Goal: Task Accomplishment & Management: Complete application form

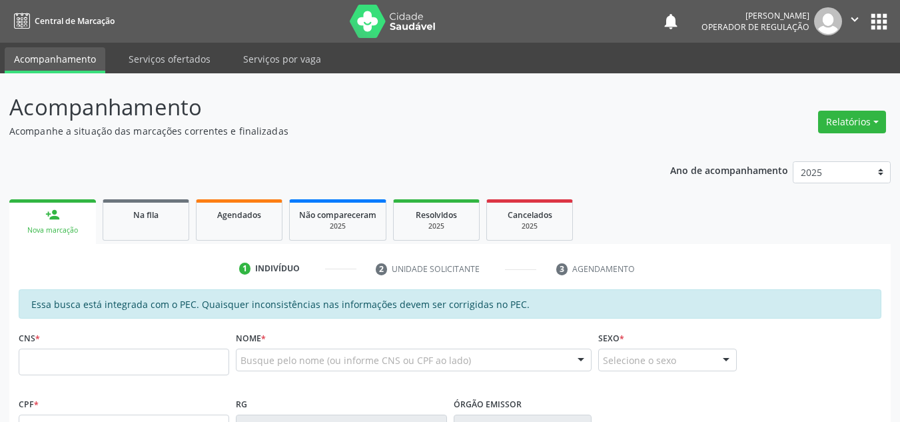
scroll to position [339, 0]
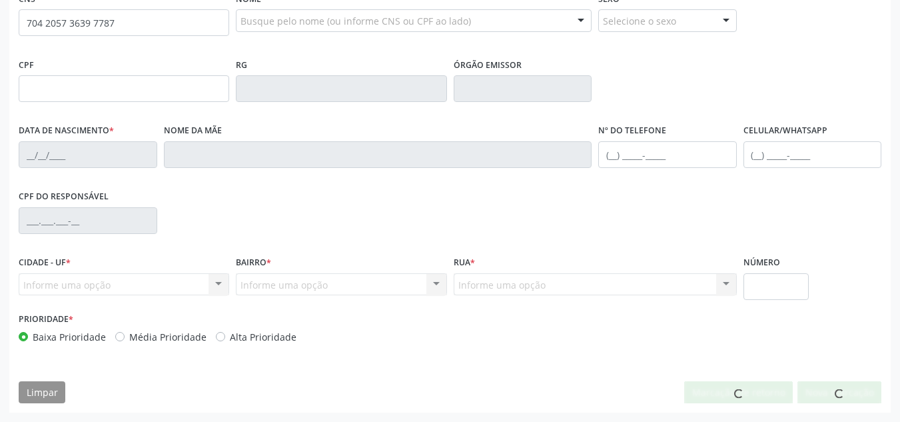
type input "704 2057 3639 7787"
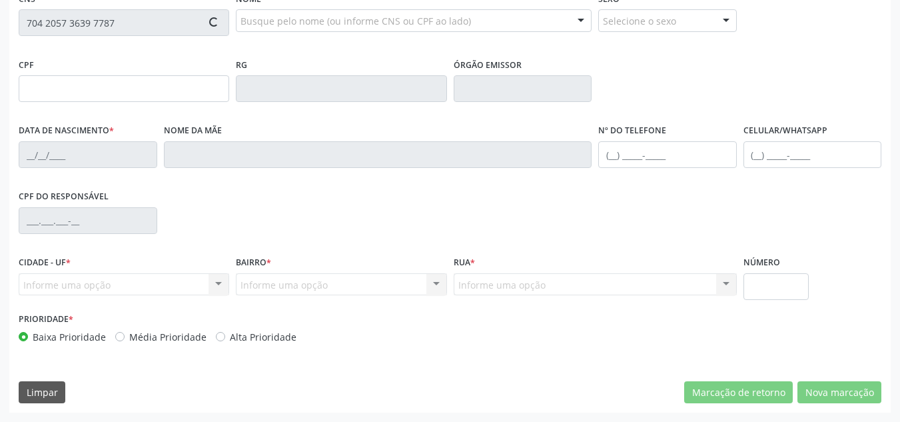
type input "120.840.604-35"
type input "[DATE]"
type input "[PERSON_NAME]"
type input "[PHONE_NUMBER]"
type input "S/N"
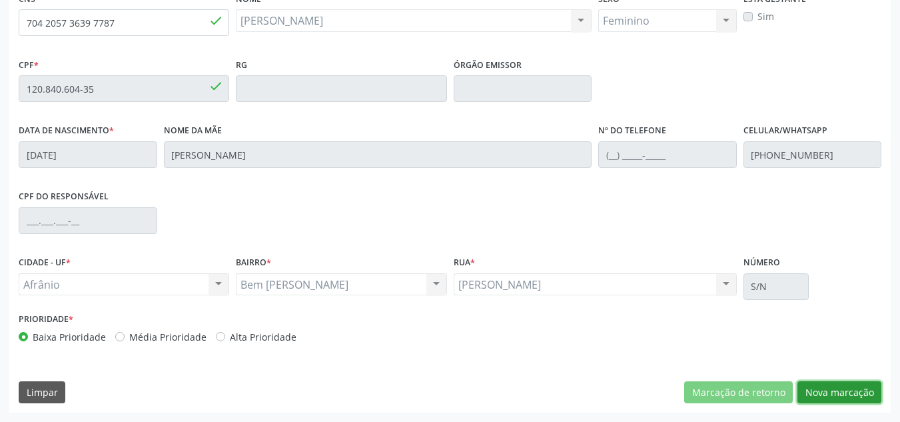
click at [838, 384] on button "Nova marcação" at bounding box center [840, 392] width 84 height 23
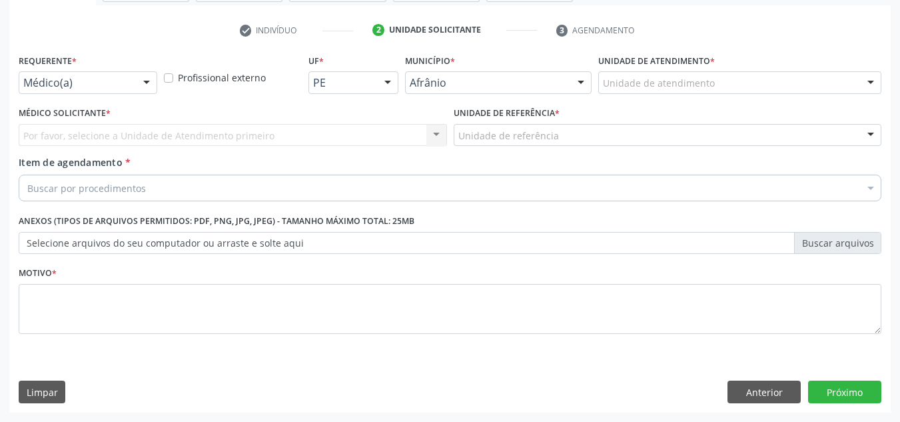
scroll to position [239, 0]
click at [841, 88] on div "Unidade de atendimento" at bounding box center [739, 82] width 283 height 23
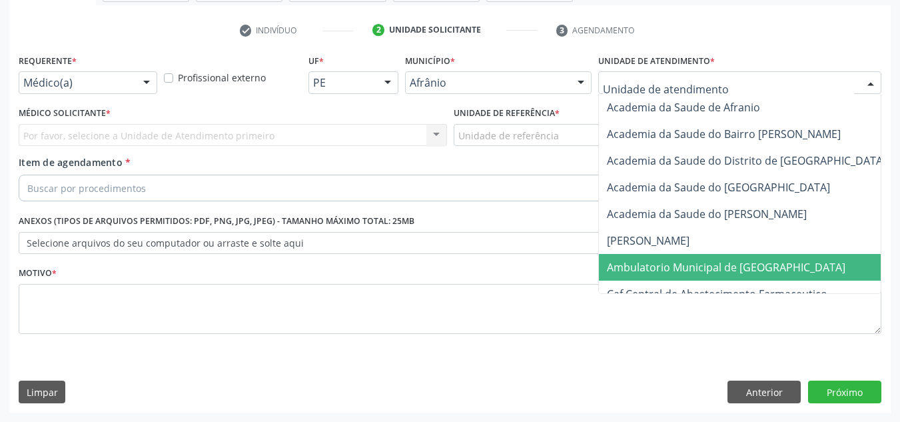
click at [753, 254] on span "Ambulatorio Municipal de [GEOGRAPHIC_DATA]" at bounding box center [761, 267] width 325 height 27
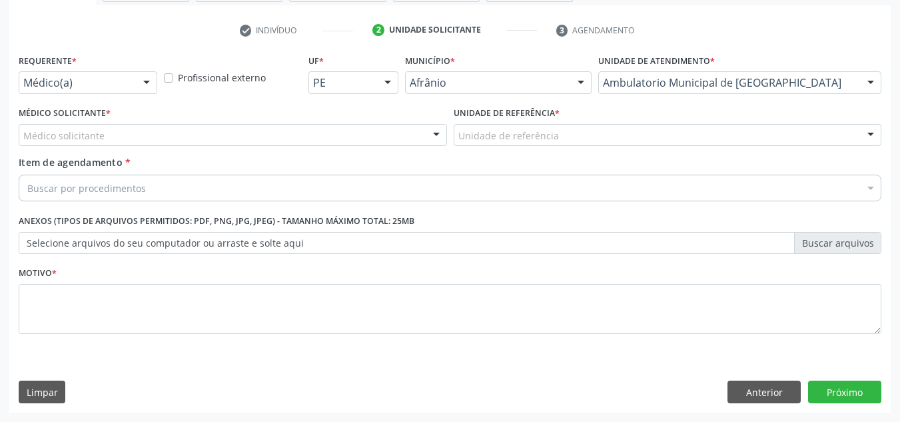
click at [710, 69] on label "Unidade de atendimento *" at bounding box center [656, 61] width 117 height 21
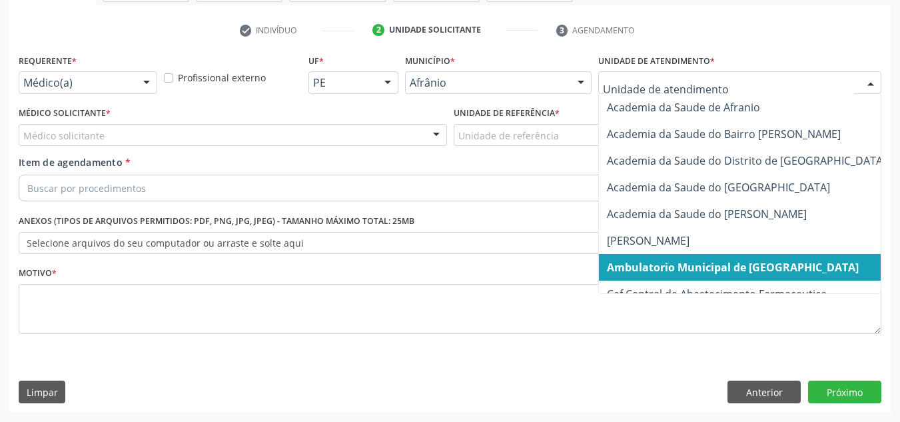
click at [730, 267] on span "Ambulatorio Municipal de [GEOGRAPHIC_DATA]" at bounding box center [733, 267] width 252 height 15
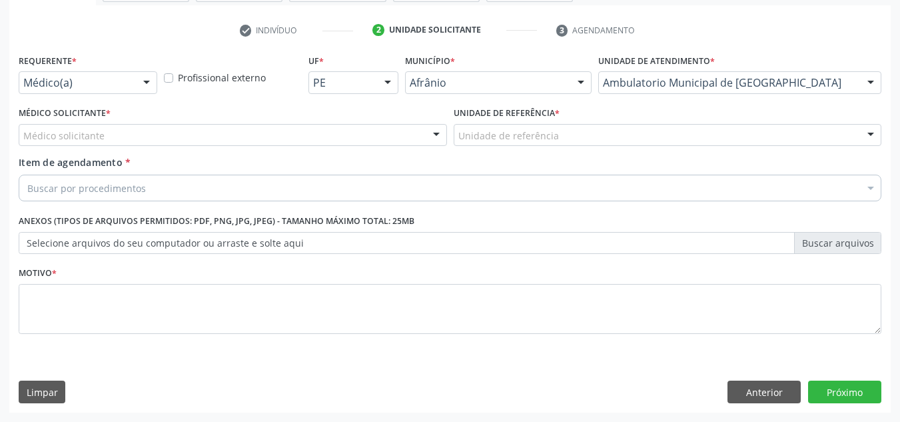
click at [353, 145] on div "Médico solicitante" at bounding box center [233, 135] width 428 height 23
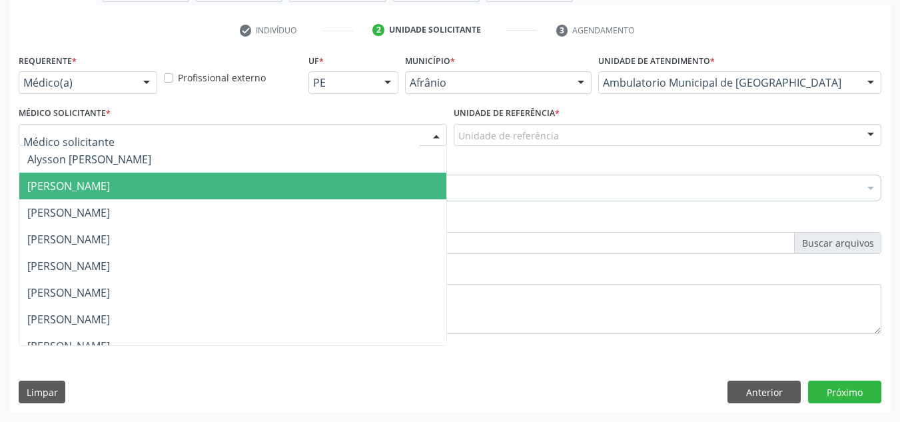
drag, startPoint x: 364, startPoint y: 178, endPoint x: 539, endPoint y: 140, distance: 178.7
click at [376, 177] on span "[PERSON_NAME]" at bounding box center [232, 186] width 427 height 27
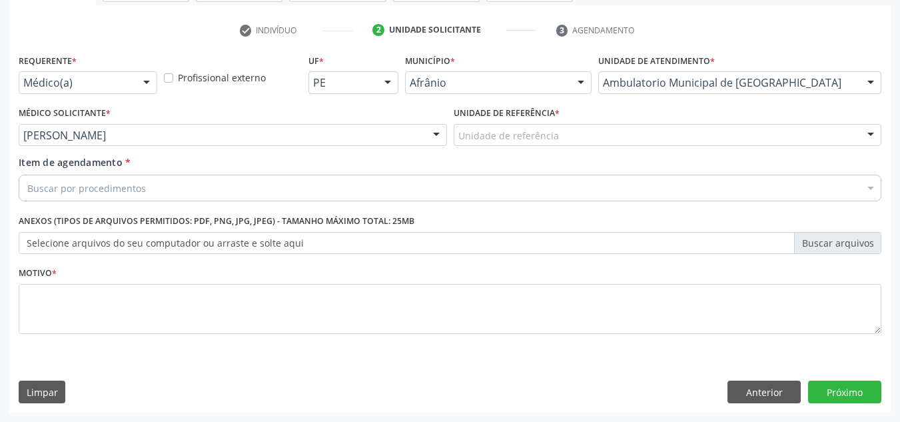
click at [599, 122] on div "Unidade de referência * Unidade de referência ESF de Extrema ESF de Barra das M…" at bounding box center [668, 124] width 428 height 43
drag, startPoint x: 596, startPoint y: 132, endPoint x: 592, endPoint y: 143, distance: 11.4
click at [596, 133] on div "Unidade de referência" at bounding box center [668, 135] width 428 height 23
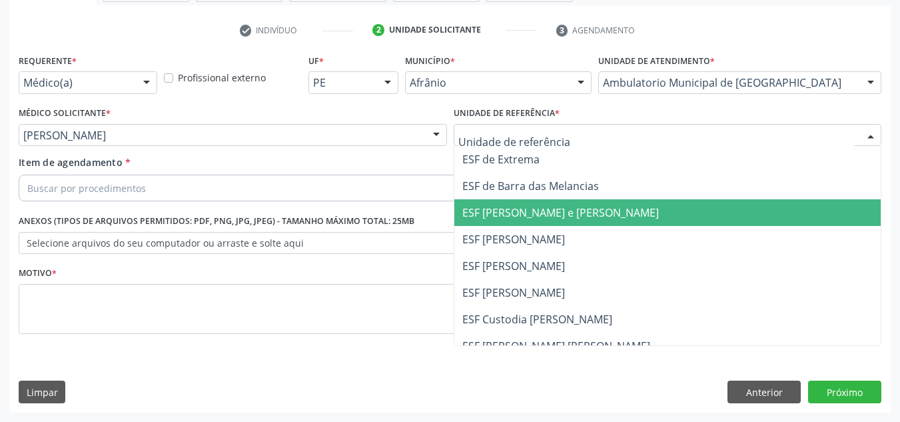
click at [595, 218] on span "ESF [PERSON_NAME] e [PERSON_NAME]" at bounding box center [560, 212] width 197 height 15
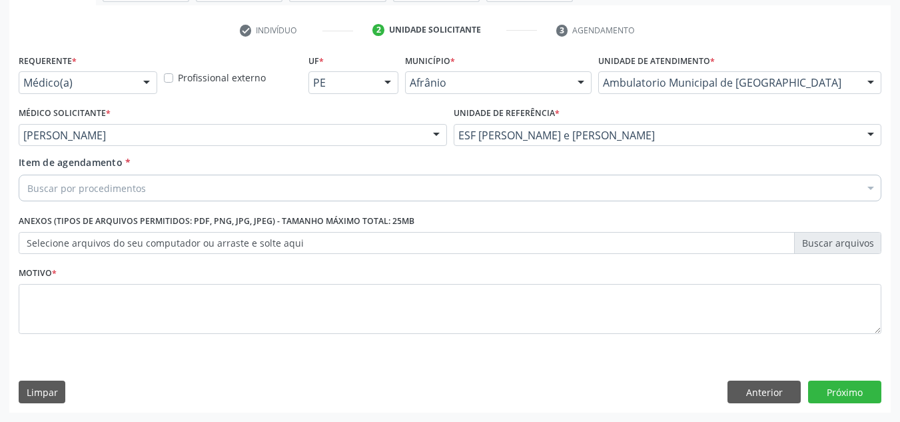
click at [394, 174] on div "Item de agendamento * Buscar por procedimentos Selecionar todos 0604320140 - Ab…" at bounding box center [450, 176] width 863 height 42
click at [394, 195] on div "Buscar por procedimentos" at bounding box center [450, 188] width 863 height 27
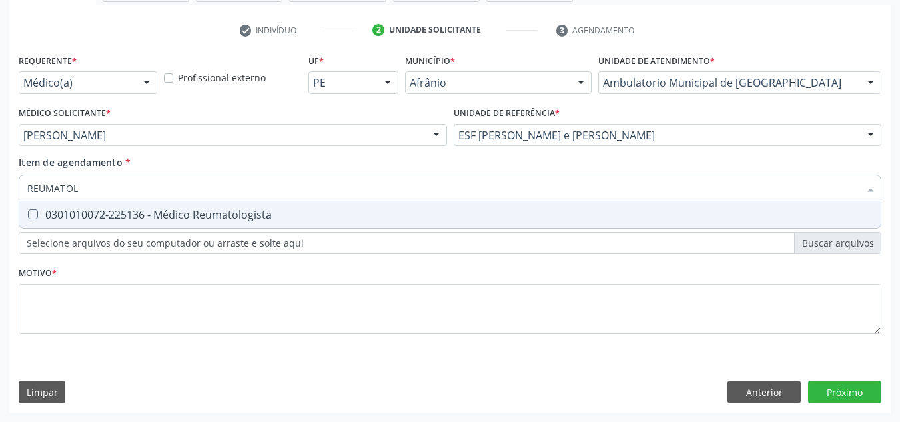
type input "REUMATOLO"
click at [215, 209] on div "0301010072-225136 - Médico Reumatologista" at bounding box center [450, 214] width 846 height 11
checkbox Reumatologista "true"
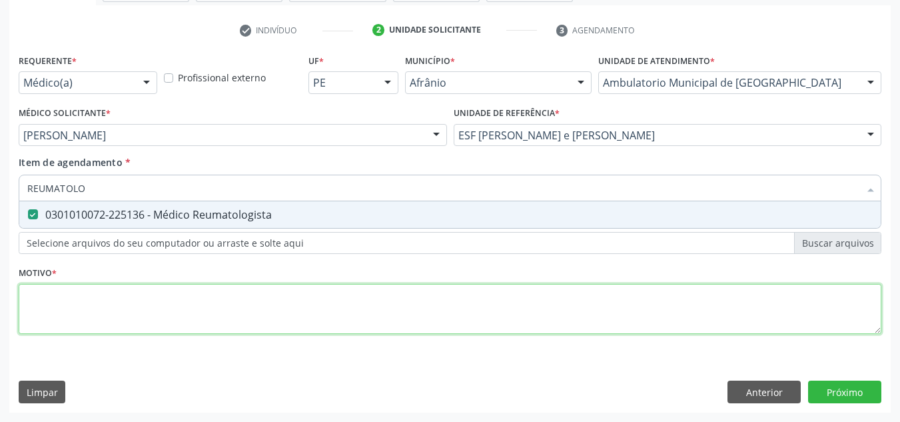
click at [206, 320] on div "Requerente * Médico(a) Médico(a) Enfermeiro(a) Paciente Nenhum resultado encont…" at bounding box center [450, 202] width 863 height 302
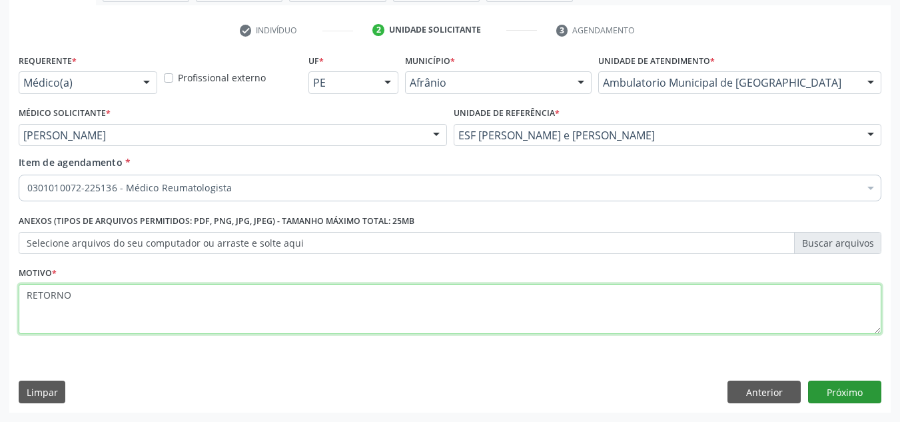
type textarea "RETORNO"
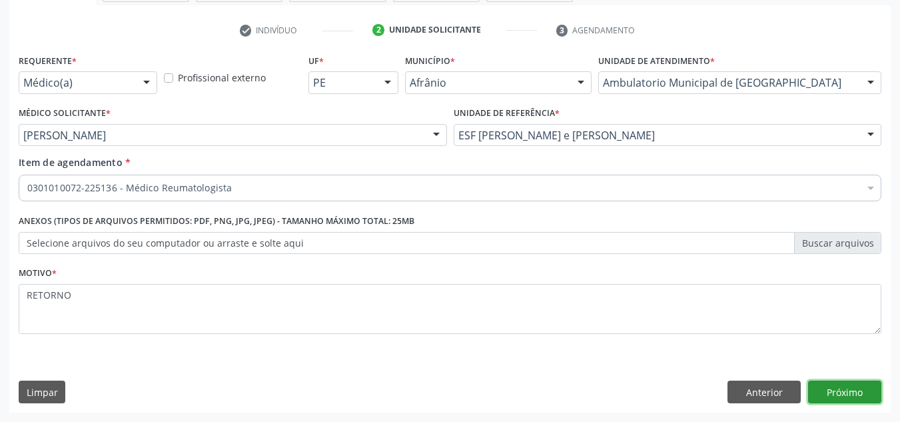
click at [858, 384] on button "Próximo" at bounding box center [844, 391] width 73 height 23
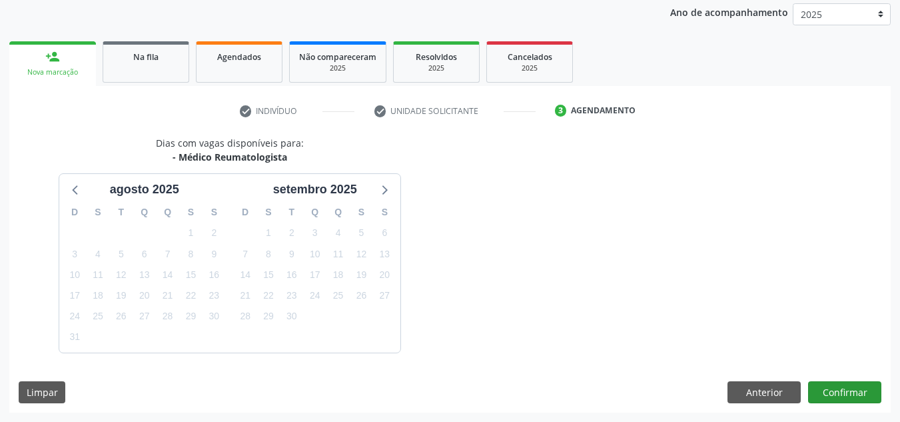
scroll to position [197, 0]
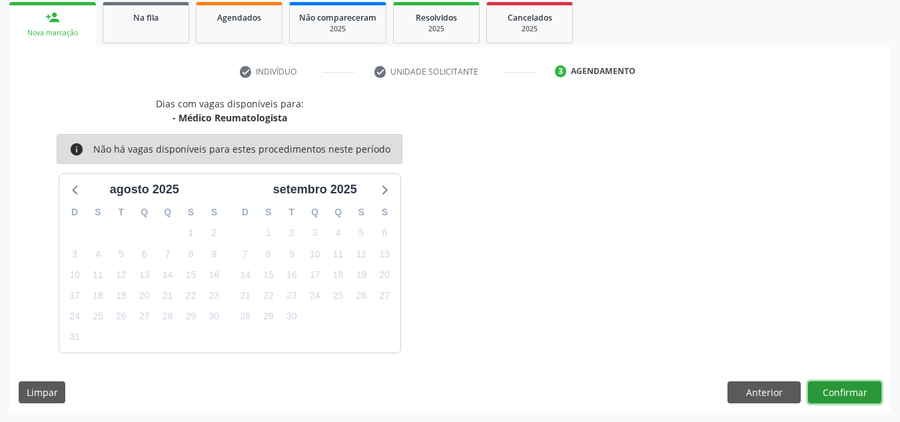
click at [862, 389] on button "Confirmar" at bounding box center [844, 392] width 73 height 23
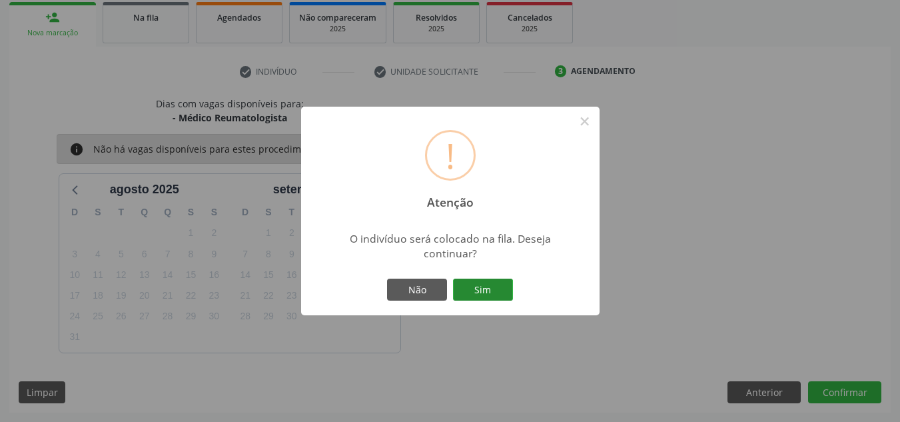
click at [490, 293] on button "Sim" at bounding box center [483, 290] width 60 height 23
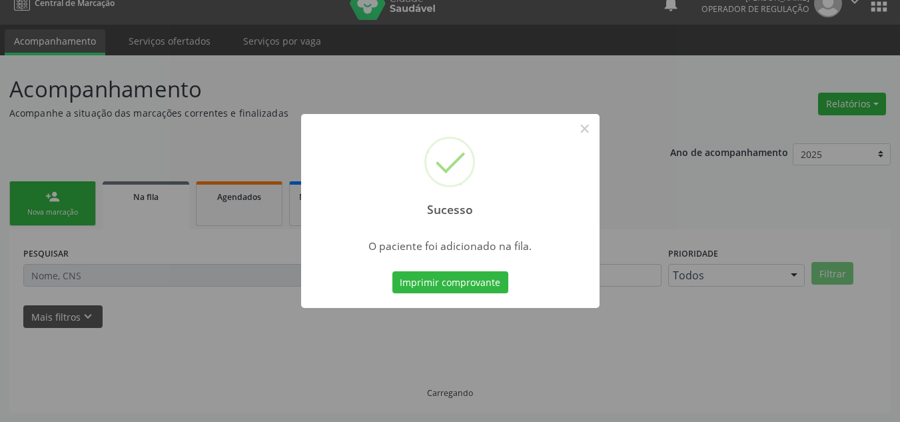
scroll to position [18, 0]
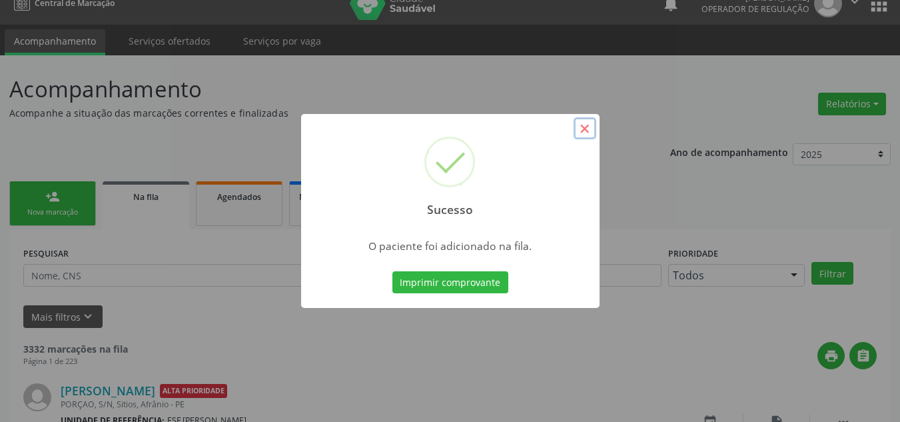
click at [586, 123] on button "×" at bounding box center [585, 128] width 23 height 23
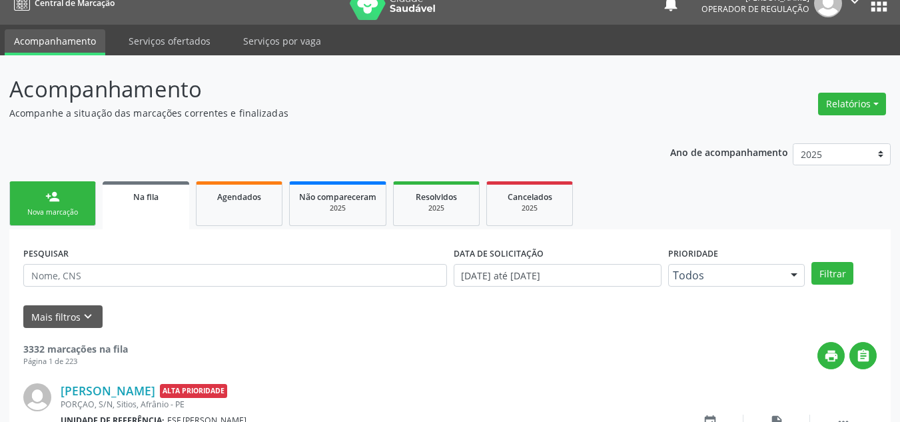
drag, startPoint x: 101, startPoint y: 188, endPoint x: 35, endPoint y: 202, distance: 67.4
click at [83, 192] on ul "person_add Nova marcação Na fila Agendados Não compareceram 2025 Resolvidos 202…" at bounding box center [450, 203] width 882 height 51
click at [34, 202] on link "person_add Nova marcação" at bounding box center [52, 203] width 87 height 45
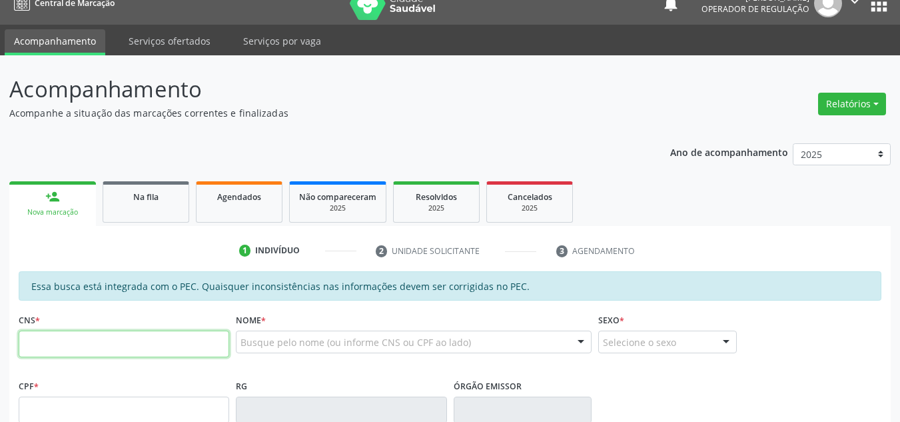
click at [109, 330] on input "text" at bounding box center [124, 343] width 211 height 27
paste input "704 2057 3639 7787"
type input "704 2057 3639 7787"
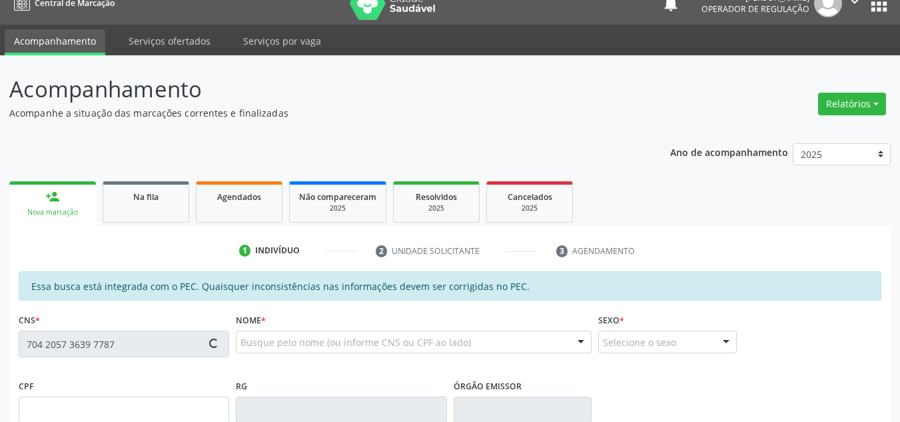
type input "120.840.604-35"
type input "23/03/2011"
type input "Isabel Cristina Souza Silva"
type input "(87) 98831-9647"
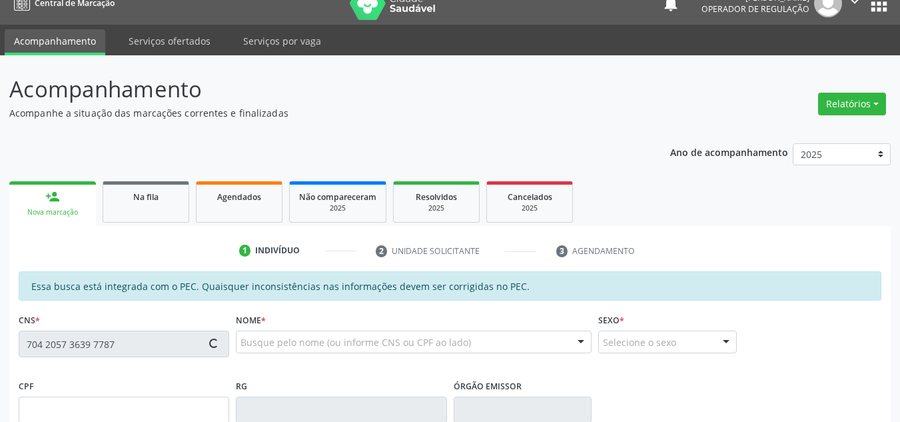
type input "S/N"
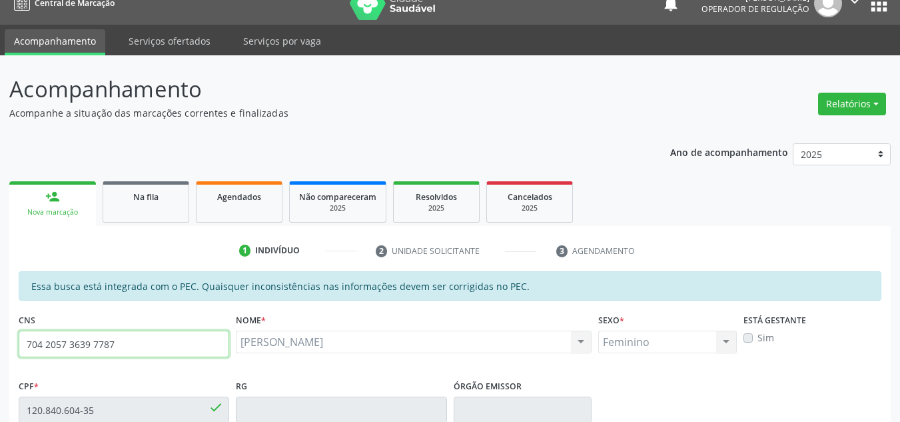
drag, startPoint x: 165, startPoint y: 348, endPoint x: 0, endPoint y: 353, distance: 164.7
click at [0, 353] on div "Acompanhamento Acompanhe a situação das marcações correntes e finalizadas Relat…" at bounding box center [450, 399] width 900 height 688
type input "707 4050 3782 6274"
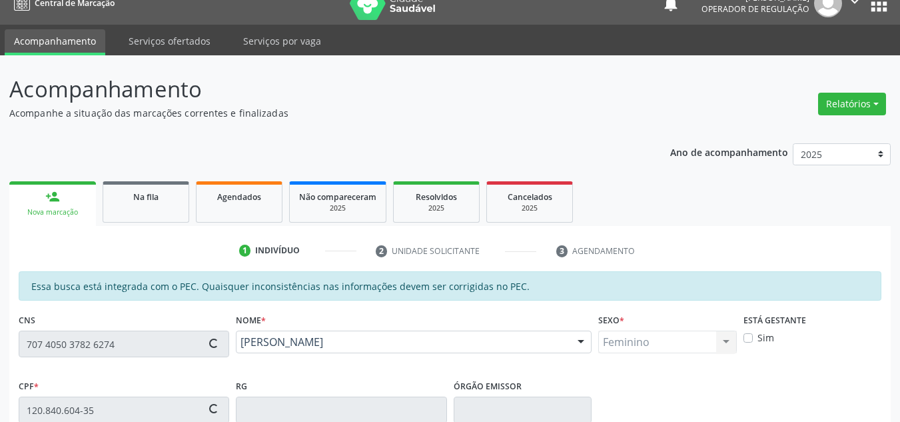
type input "259.275.168-82"
type input "08/11/1972"
type input "Luzia Alves Rossi"
type input "(87) 98134-1451"
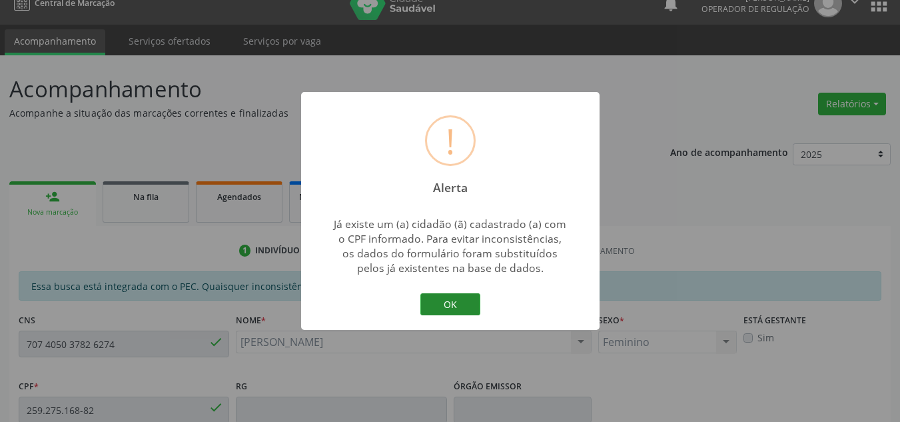
click at [439, 305] on button "OK" at bounding box center [450, 304] width 60 height 23
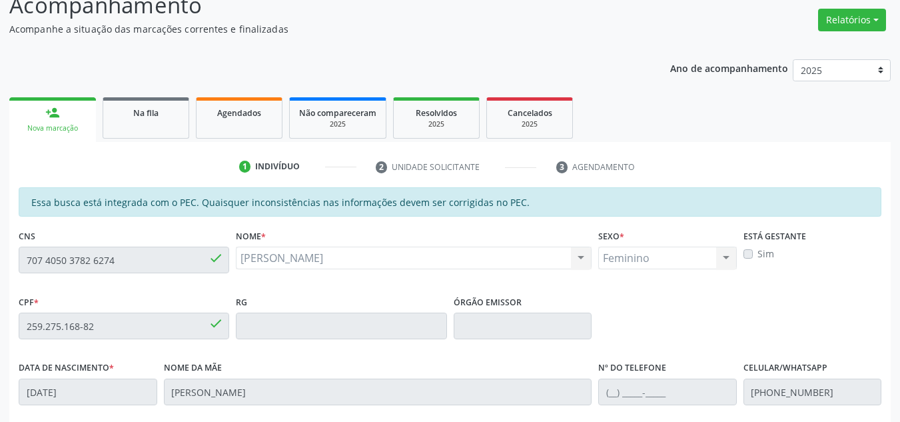
scroll to position [218, 0]
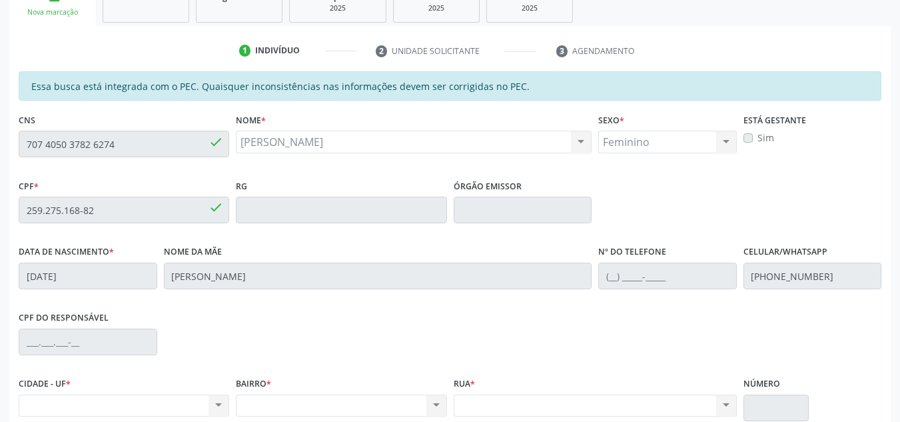
click at [0, 140] on div "Acompanhamento Acompanhe a situação das marcações correntes e finalizadas Relat…" at bounding box center [450, 199] width 900 height 688
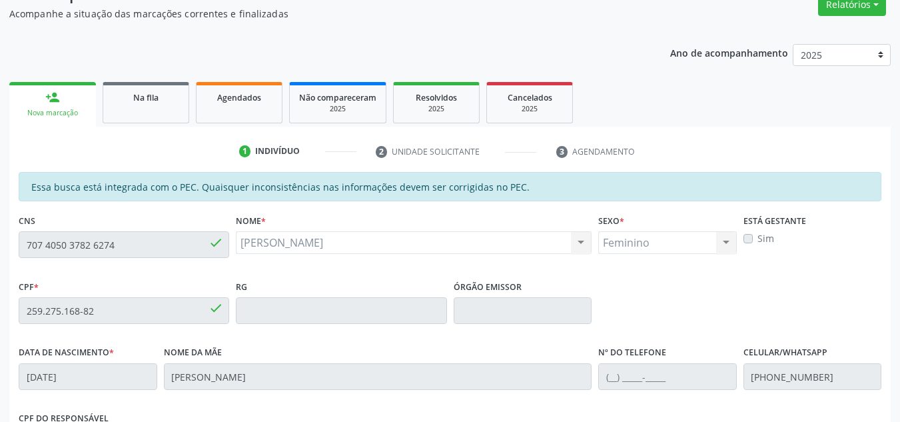
scroll to position [0, 0]
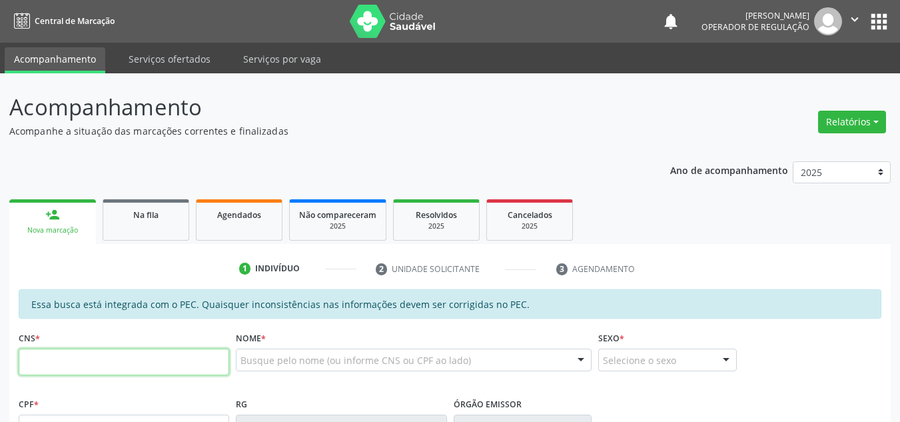
paste input "707 4050 3782 6274"
type input "707 4050 3782 6274"
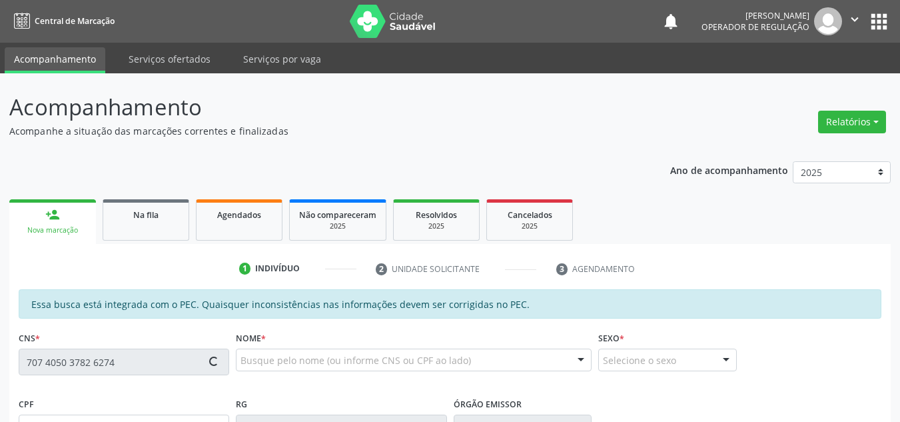
scroll to position [133, 0]
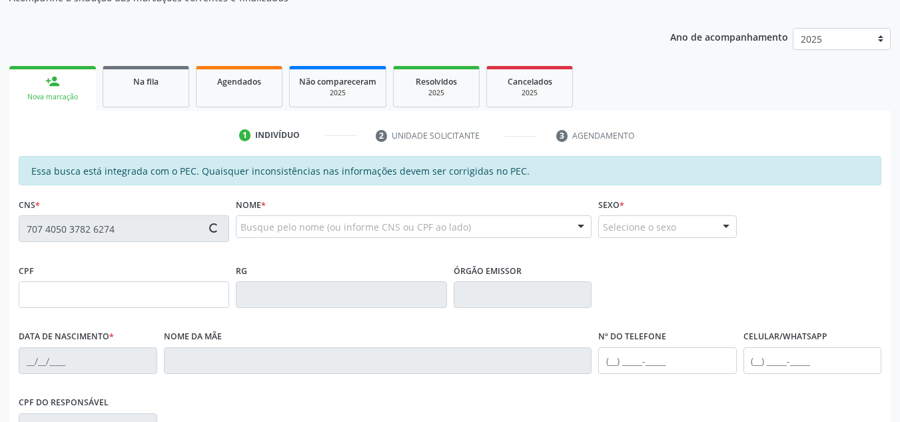
type input "259.275.168-82"
type input "08/11/1972"
type input "Luzia Alves Rossi"
type input "(87) 98134-1451"
type input "S/N"
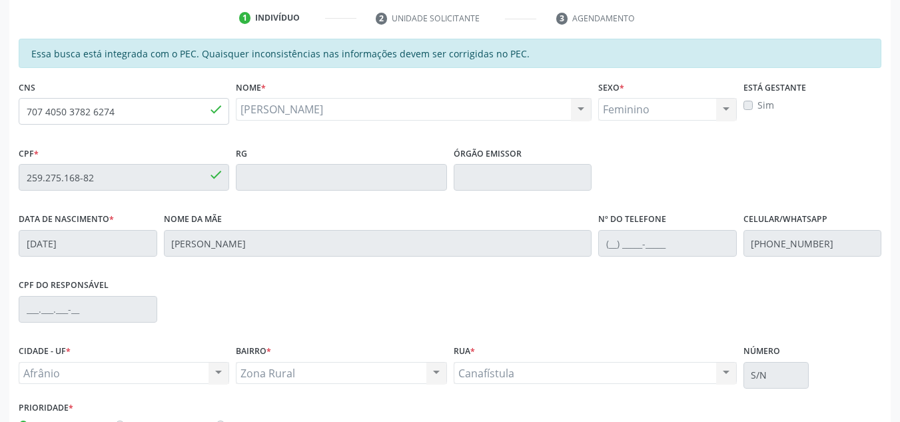
scroll to position [339, 0]
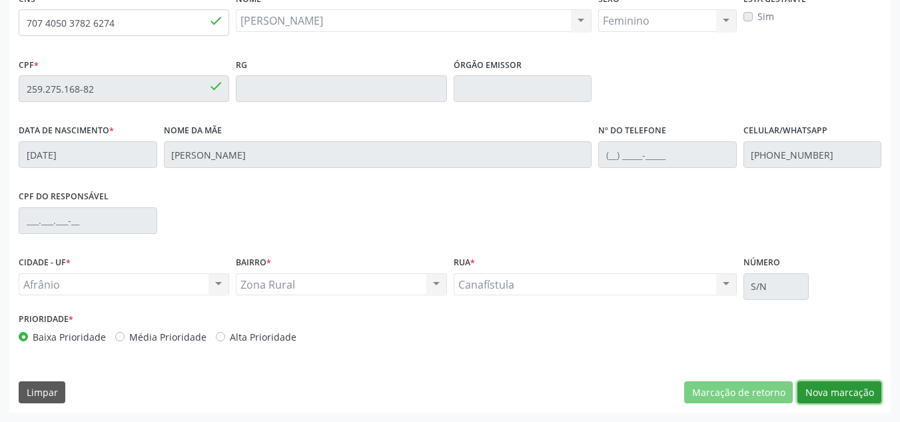
drag, startPoint x: 876, startPoint y: 382, endPoint x: 868, endPoint y: 370, distance: 13.9
click at [874, 375] on div "Essa busca está integrada com o PEC. Quaisquer inconsistências nas informações …" at bounding box center [450, 181] width 882 height 462
click at [830, 381] on button "Nova marcação" at bounding box center [840, 392] width 84 height 23
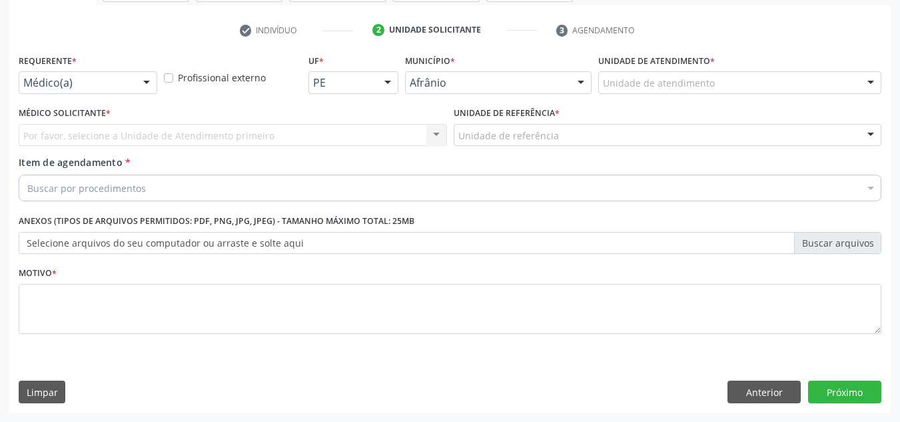
scroll to position [239, 0]
drag, startPoint x: 853, startPoint y: 77, endPoint x: 848, endPoint y: 87, distance: 10.7
click at [850, 80] on div "Unidade de atendimento" at bounding box center [739, 82] width 283 height 23
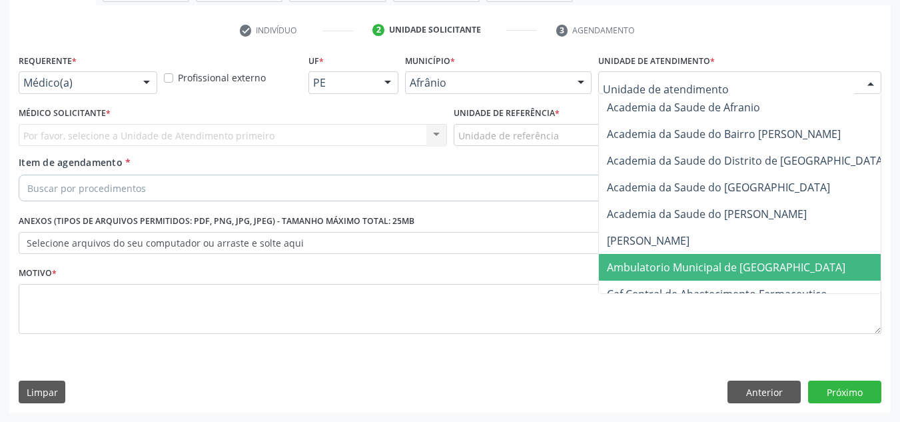
drag, startPoint x: 736, startPoint y: 255, endPoint x: 474, endPoint y: 239, distance: 261.7
click at [735, 256] on span "Ambulatorio Municipal de [GEOGRAPHIC_DATA]" at bounding box center [761, 267] width 325 height 27
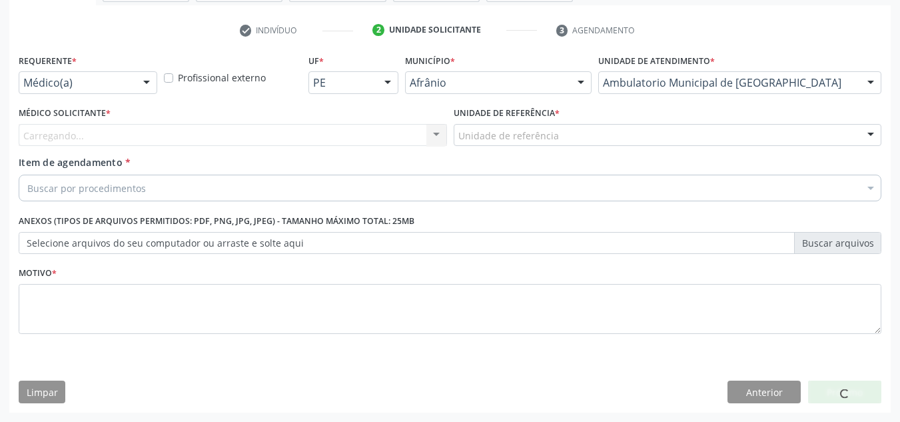
click at [272, 124] on div "Carregando... Nenhum resultado encontrado para: " " Não há nenhuma opção para s…" at bounding box center [233, 135] width 428 height 23
click at [270, 123] on div "Médico Solicitante * Carregando... Nenhum resultado encontrado para: " " Não há…" at bounding box center [233, 124] width 428 height 43
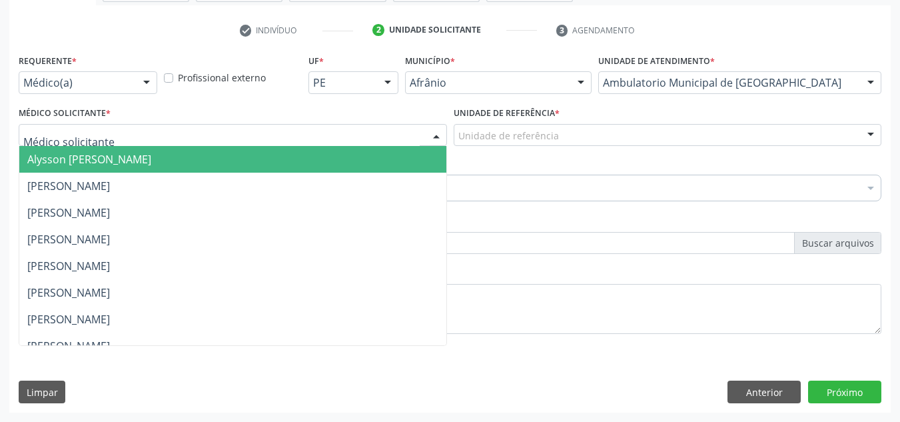
click at [276, 131] on div at bounding box center [233, 135] width 428 height 23
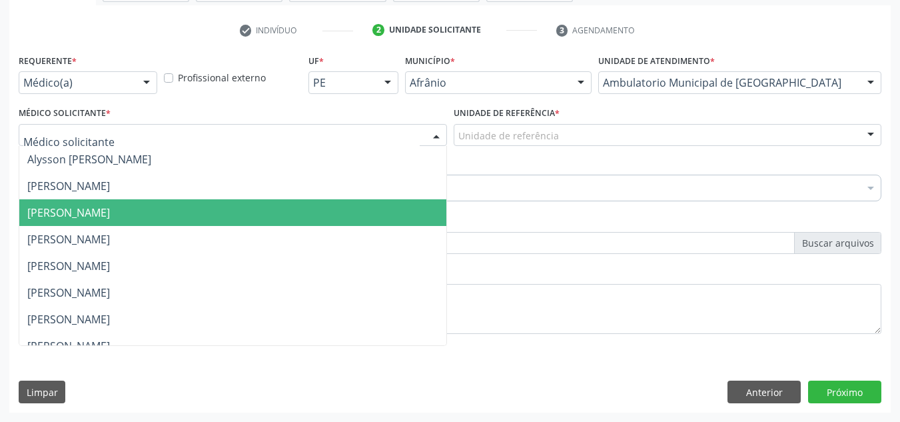
drag, startPoint x: 278, startPoint y: 242, endPoint x: 348, endPoint y: 223, distance: 72.4
click at [282, 239] on span "[PERSON_NAME]" at bounding box center [232, 239] width 427 height 27
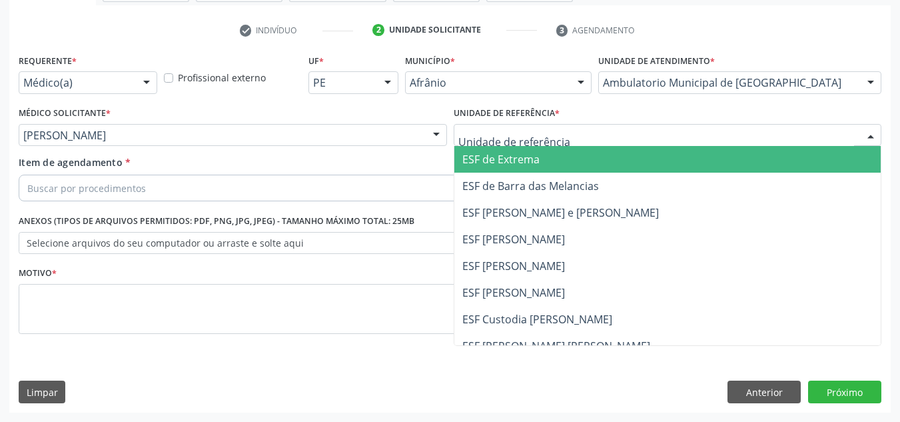
drag, startPoint x: 668, startPoint y: 141, endPoint x: 671, endPoint y: 187, distance: 46.7
click at [668, 143] on div at bounding box center [668, 135] width 428 height 23
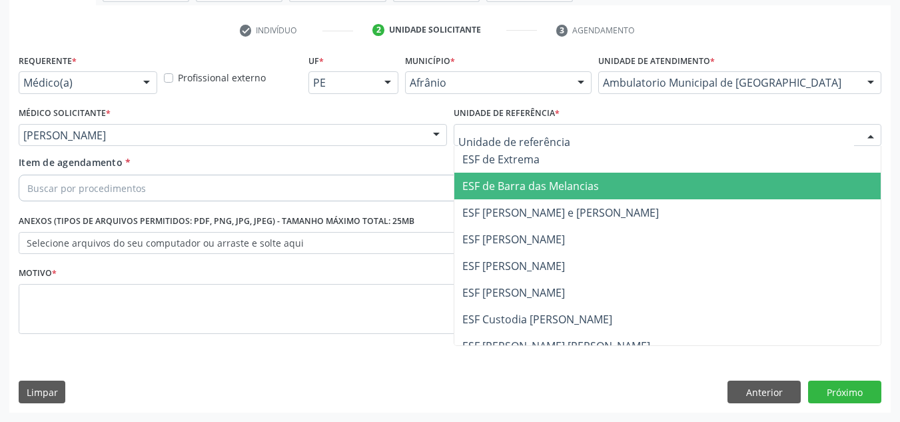
drag, startPoint x: 671, startPoint y: 187, endPoint x: 635, endPoint y: 179, distance: 36.9
click at [669, 185] on span "ESF de Barra das Melancias" at bounding box center [667, 186] width 427 height 27
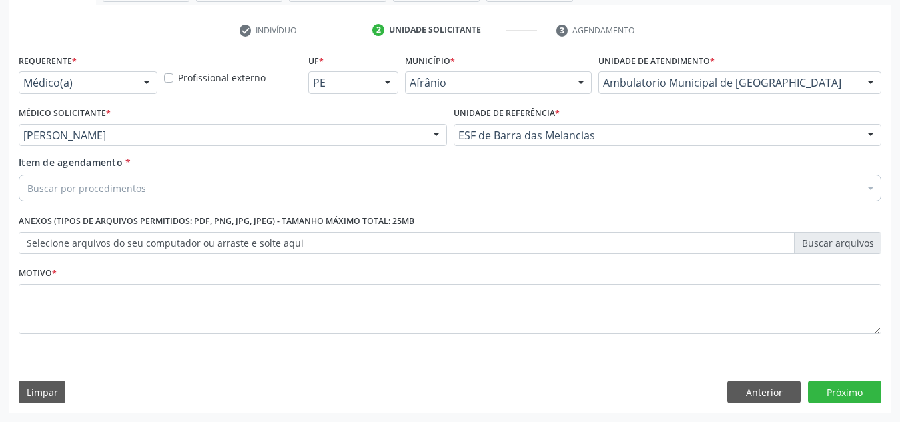
click at [643, 186] on div "Buscar por procedimentos" at bounding box center [450, 188] width 863 height 27
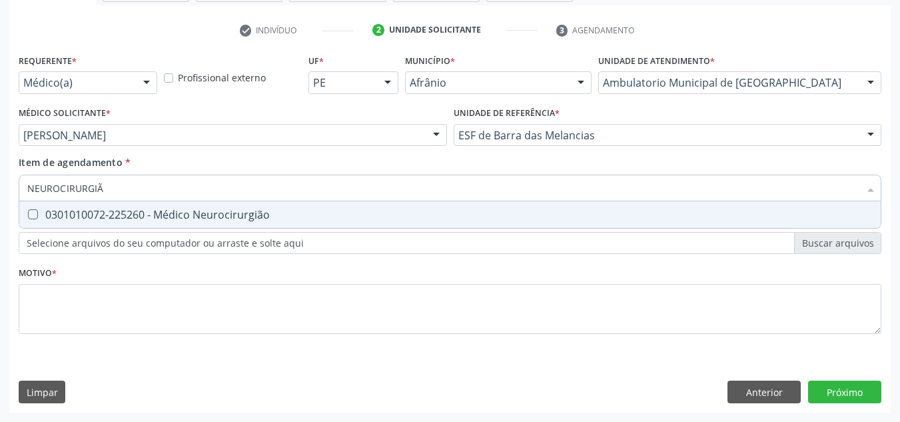
type input "NEUROCIRURGIÃO"
click at [350, 205] on span "0301010072-225260 - Médico Neurocirurgião" at bounding box center [450, 214] width 862 height 27
checkbox Neurocirurgião "true"
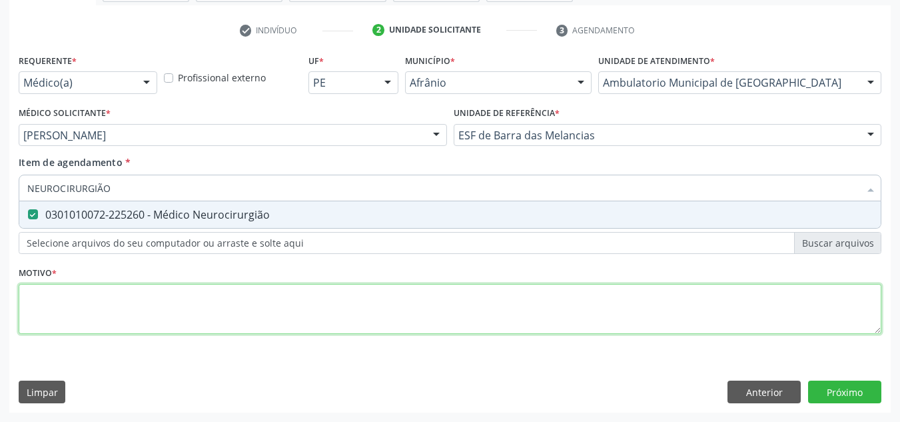
click at [746, 314] on div "Requerente * Médico(a) Médico(a) Enfermeiro(a) Paciente Nenhum resultado encont…" at bounding box center [450, 202] width 863 height 302
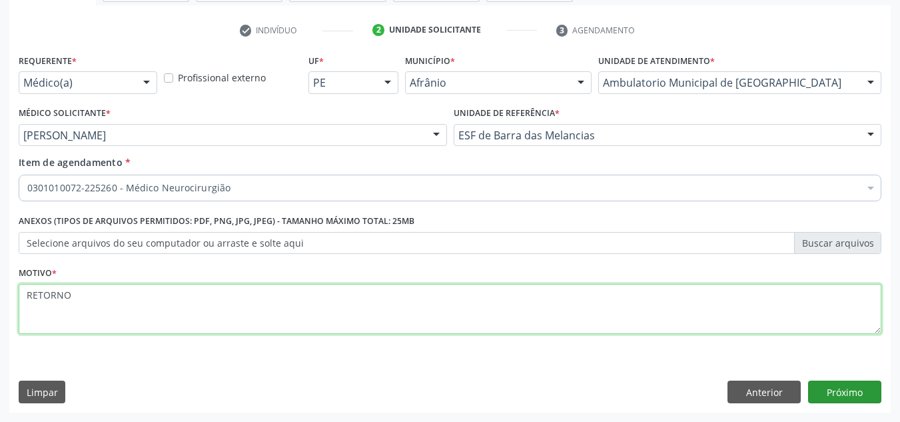
type textarea "RETORNO"
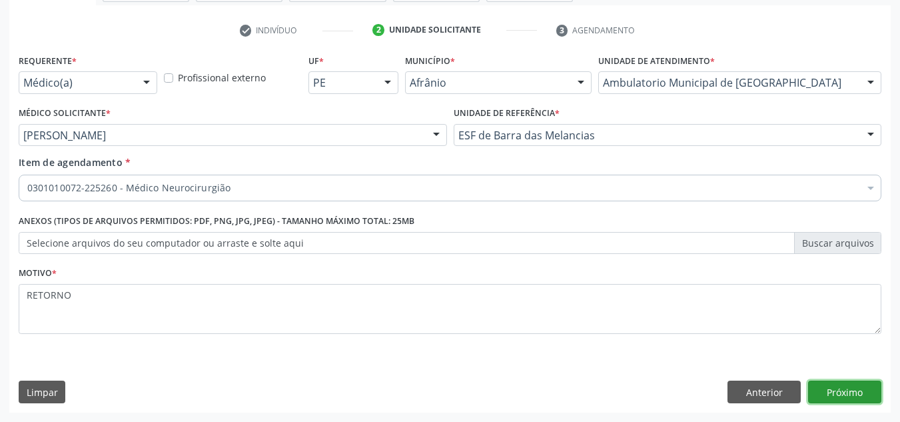
click at [874, 387] on button "Próximo" at bounding box center [844, 391] width 73 height 23
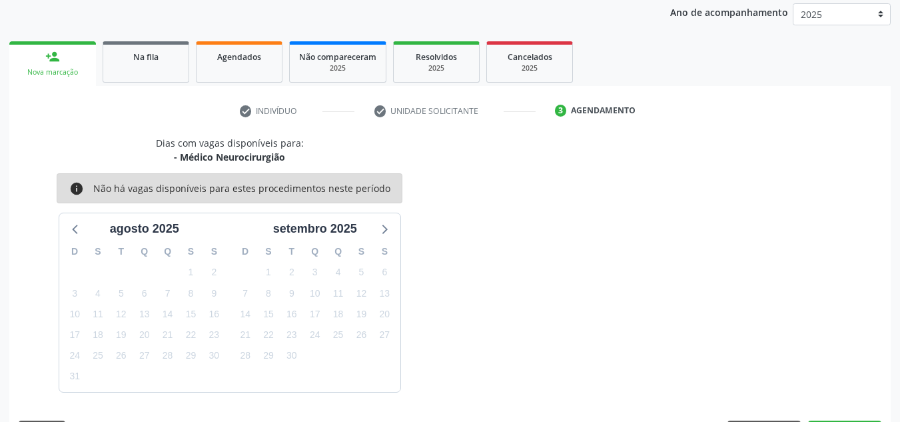
scroll to position [197, 0]
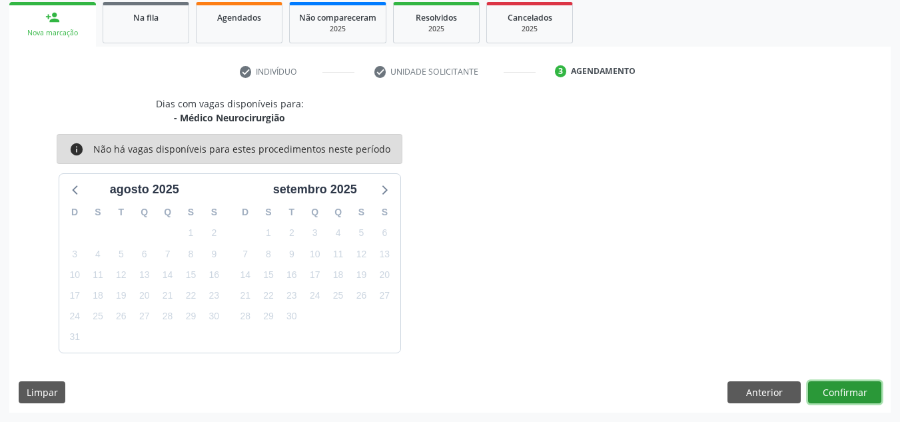
click at [849, 388] on button "Confirmar" at bounding box center [844, 392] width 73 height 23
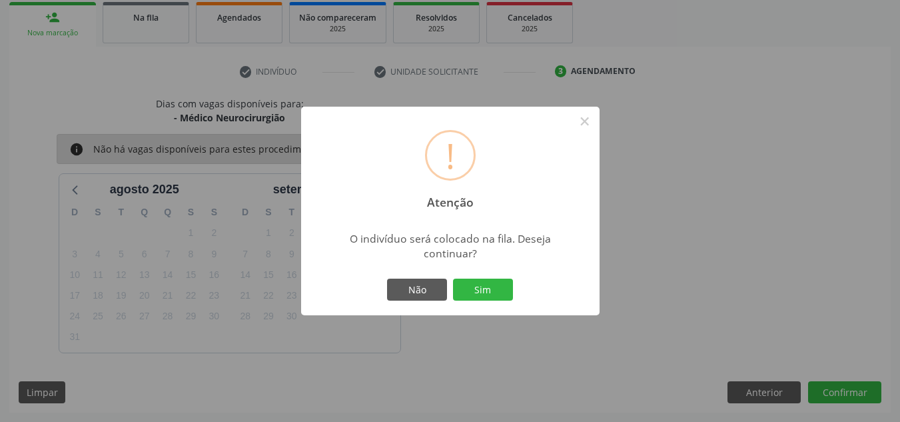
click at [453, 279] on button "Sim" at bounding box center [483, 290] width 60 height 23
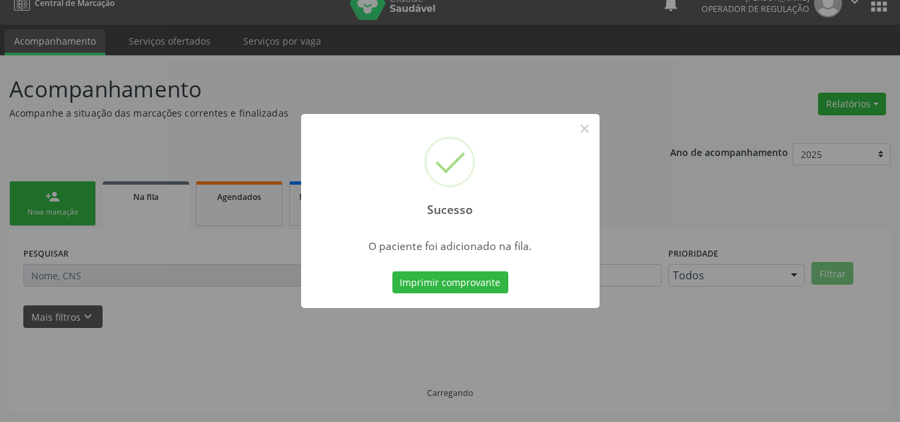
scroll to position [18, 0]
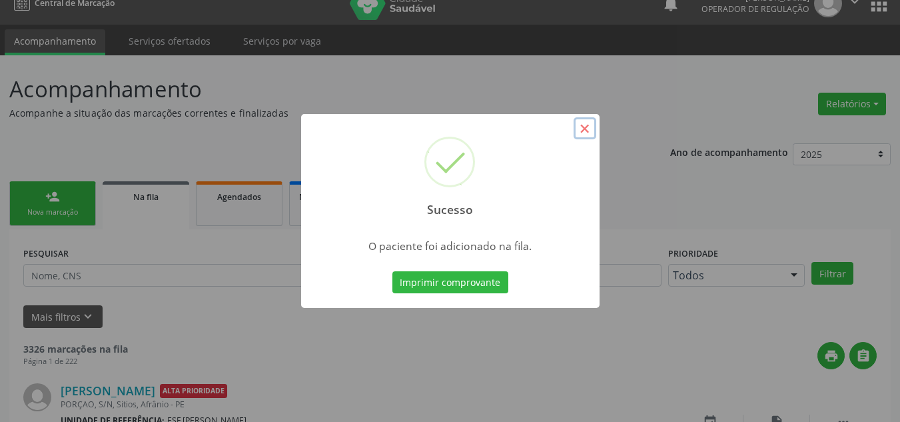
drag, startPoint x: 577, startPoint y: 132, endPoint x: 501, endPoint y: 77, distance: 94.0
click at [577, 131] on button "×" at bounding box center [585, 128] width 23 height 23
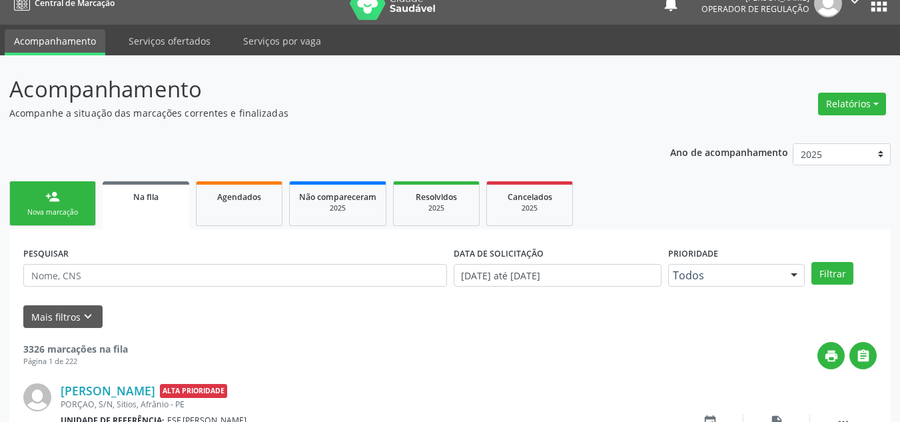
click at [80, 222] on link "person_add Nova marcação" at bounding box center [52, 203] width 87 height 45
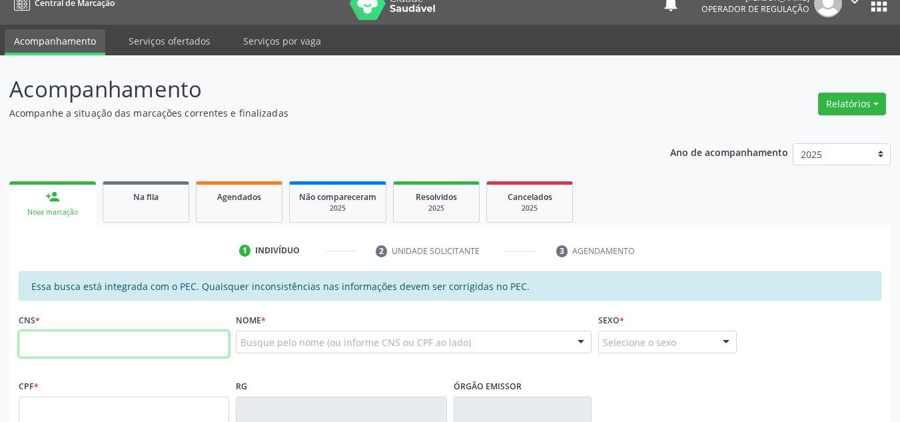
drag, startPoint x: 189, startPoint y: 353, endPoint x: 205, endPoint y: 343, distance: 18.9
click at [204, 344] on input "text" at bounding box center [124, 343] width 211 height 27
paste input "707 4050 3782 6274"
type input "707 4050 3782 6274"
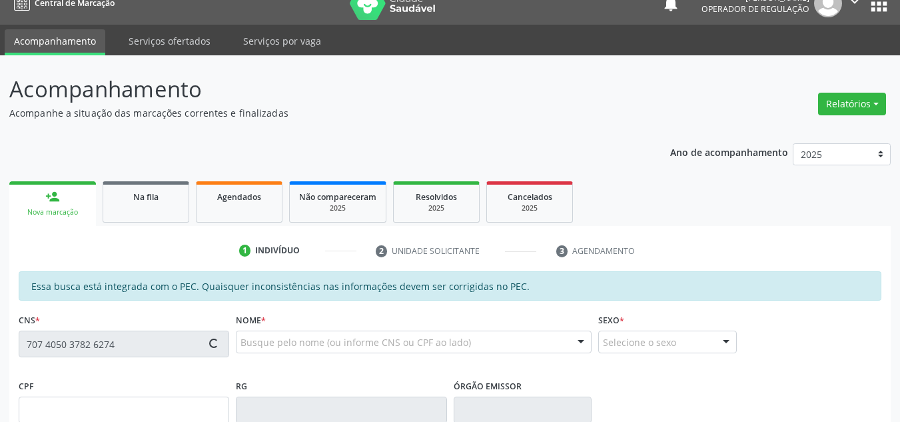
type input "259.275.168-82"
type input "08/11/1972"
type input "Luiza Alves Rocha"
type input "(87) 98134-1458"
type input "(87) 98134-1451"
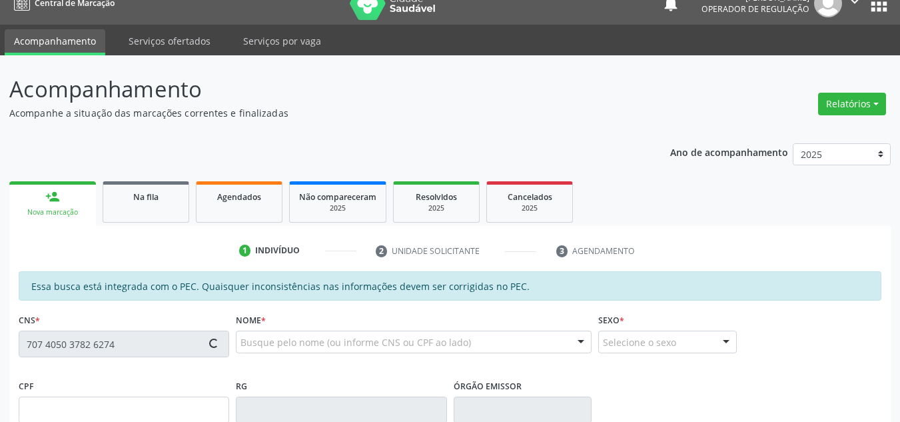
type input "016.346.283-65"
type input "S/N"
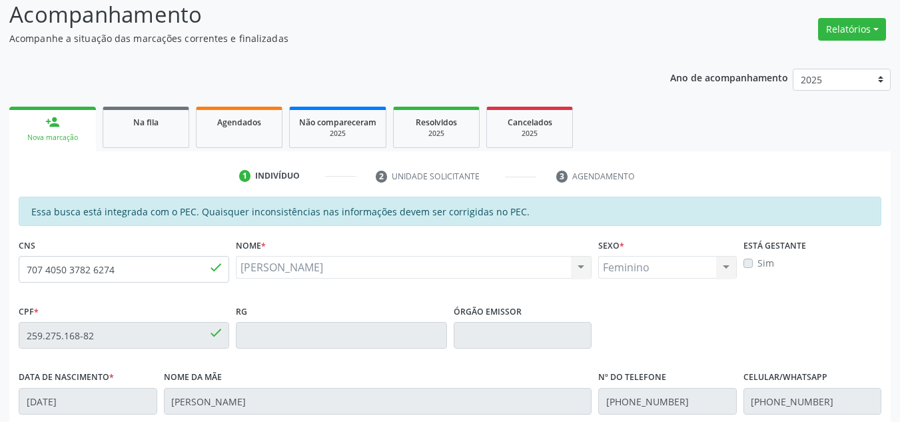
scroll to position [0, 0]
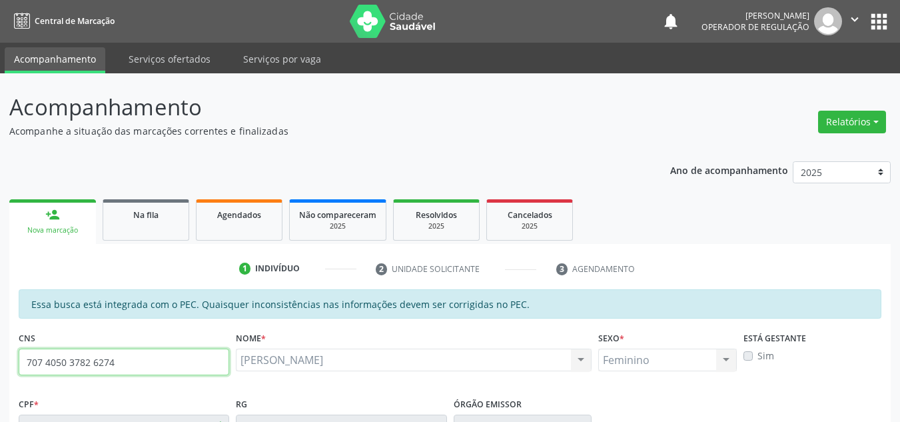
drag, startPoint x: 184, startPoint y: 366, endPoint x: 100, endPoint y: 327, distance: 92.4
click at [0, 354] on div "Acompanhamento Acompanhe a situação das marcações correntes e finalizadas Relat…" at bounding box center [450, 417] width 900 height 688
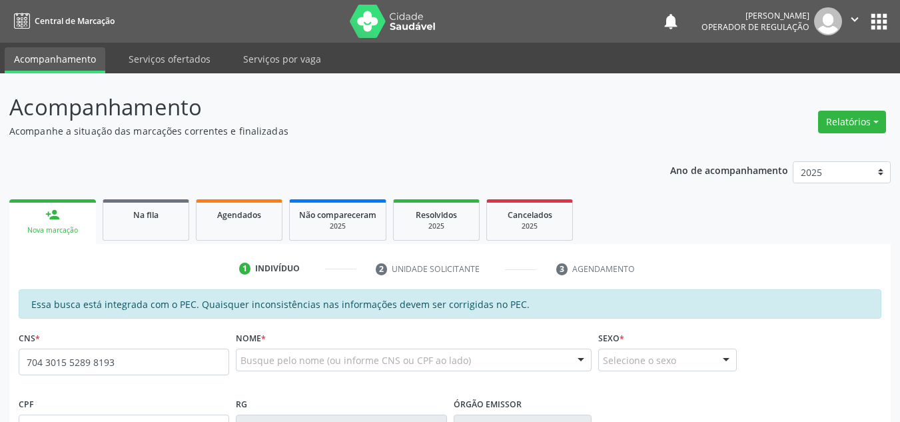
type input "704 3015 5289 8193"
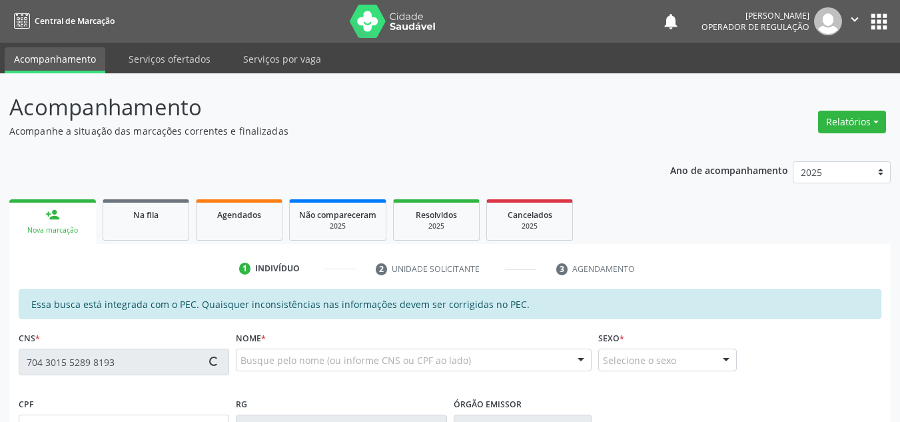
type input "060.089.604-83"
type input "19[DATE]"
type input "[PERSON_NAME]"
type input "[PHONE_NUMBER]"
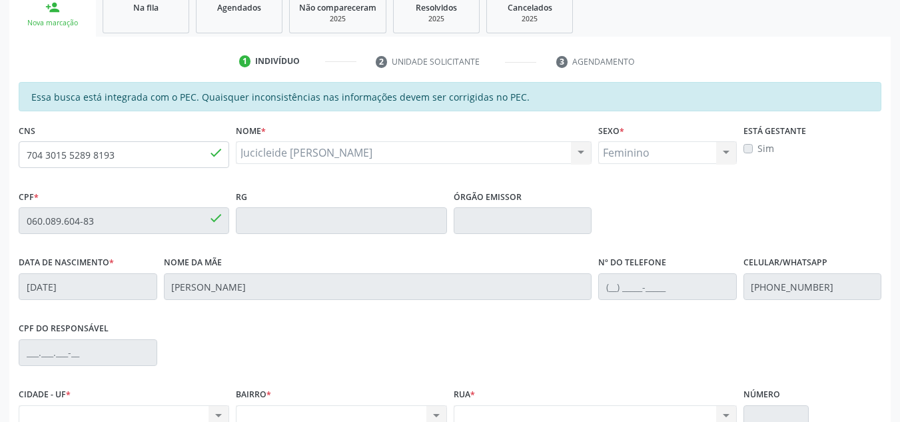
scroll to position [206, 0]
drag, startPoint x: 163, startPoint y: 152, endPoint x: 0, endPoint y: 134, distance: 164.2
click at [0, 134] on div "Acompanhamento Acompanhe a situação das marcações correntes e finalizadas Relat…" at bounding box center [450, 211] width 900 height 688
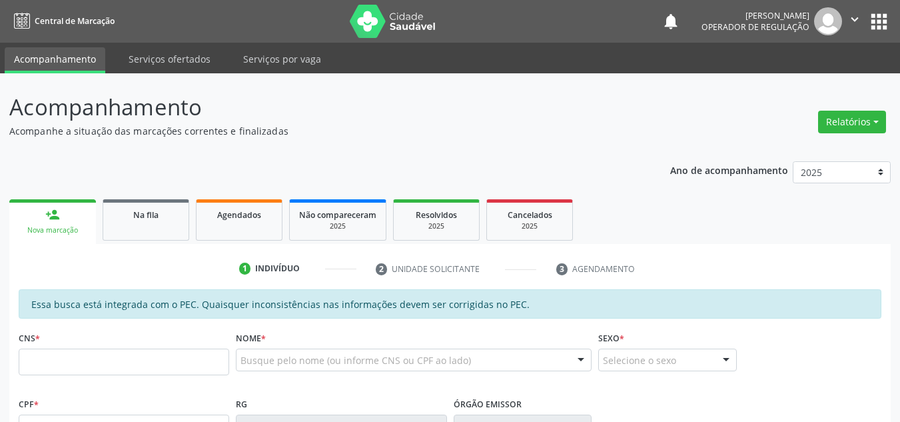
scroll to position [206, 0]
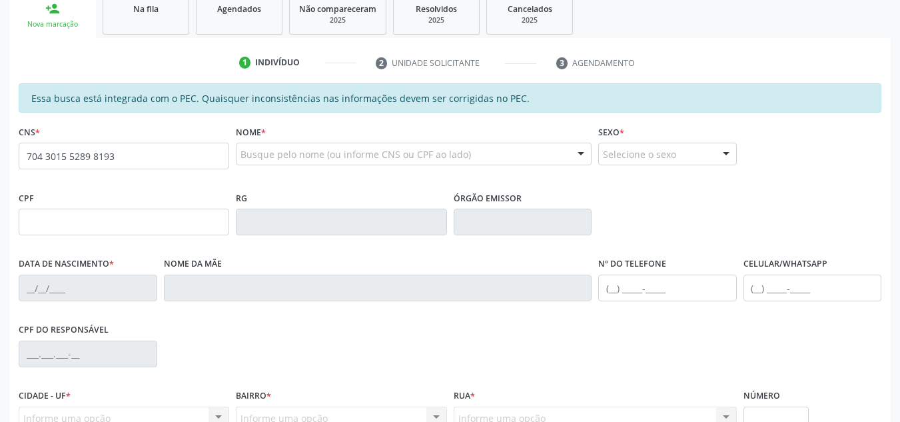
type input "704 3015 5289 8193"
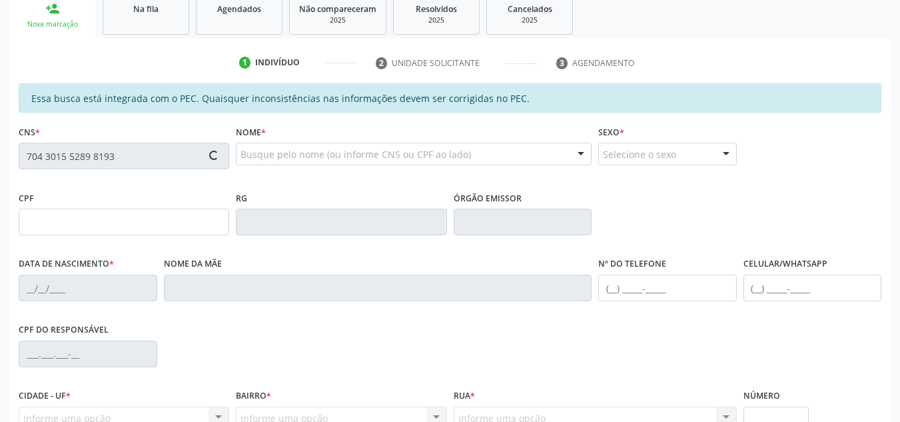
type input "060.089.604-83"
type input "19[DATE]"
type input "[PERSON_NAME]"
type input "[PHONE_NUMBER]"
type input "S/N"
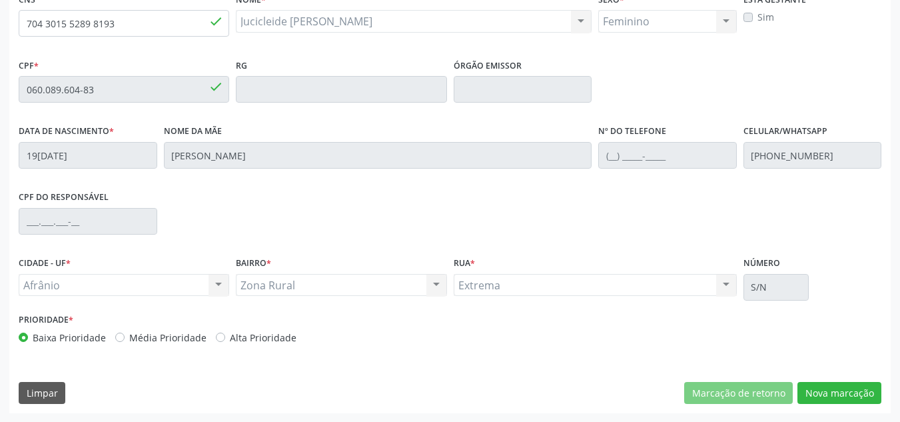
scroll to position [339, 0]
click at [818, 392] on button "Nova marcação" at bounding box center [840, 392] width 84 height 23
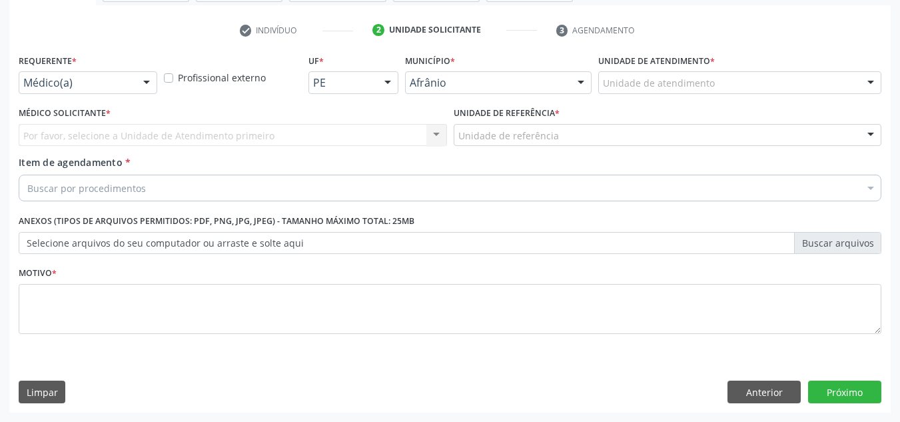
scroll to position [239, 0]
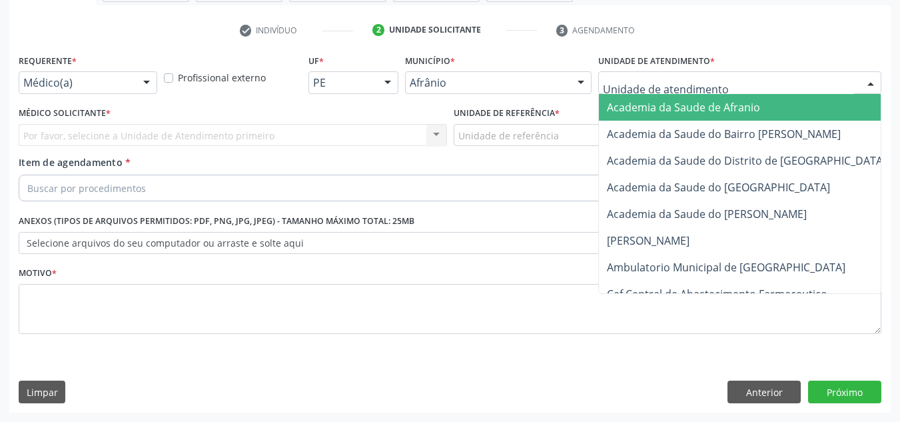
click at [852, 84] on div at bounding box center [739, 82] width 283 height 23
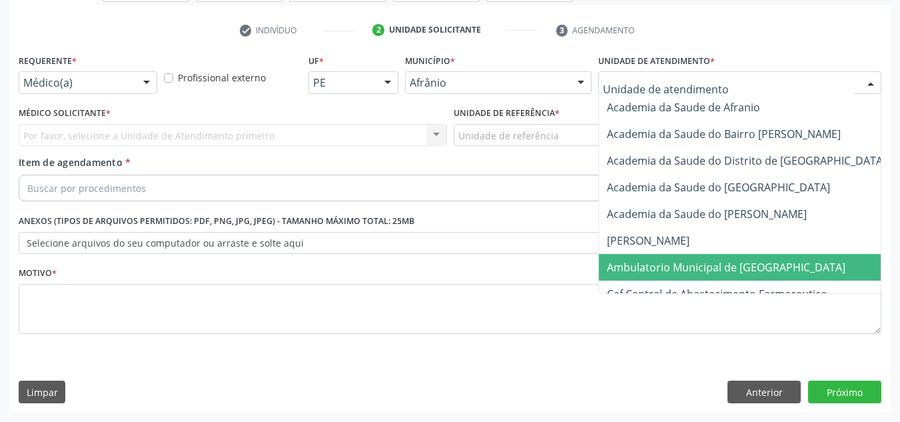
click at [806, 260] on span "Ambulatorio Municipal de [GEOGRAPHIC_DATA]" at bounding box center [761, 267] width 325 height 27
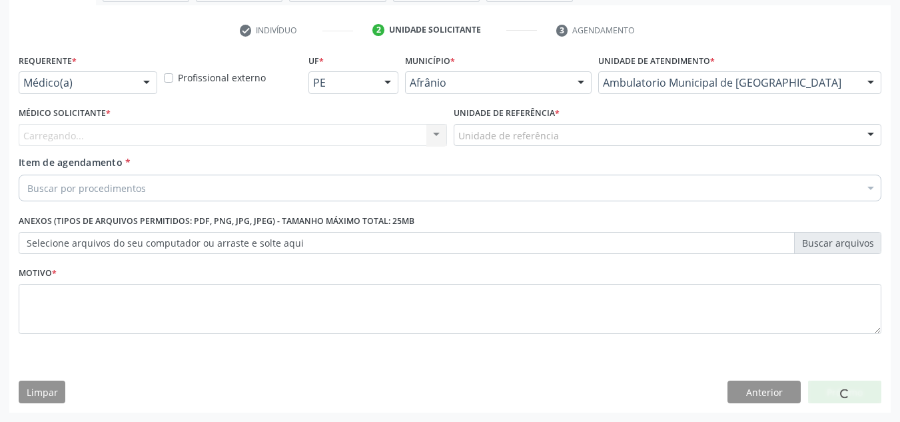
drag, startPoint x: 276, startPoint y: 144, endPoint x: 312, endPoint y: 169, distance: 44.2
click at [301, 161] on div "Requerente * Médico(a) Médico(a) Enfermeiro(a) Paciente Nenhum resultado encont…" at bounding box center [450, 202] width 863 height 302
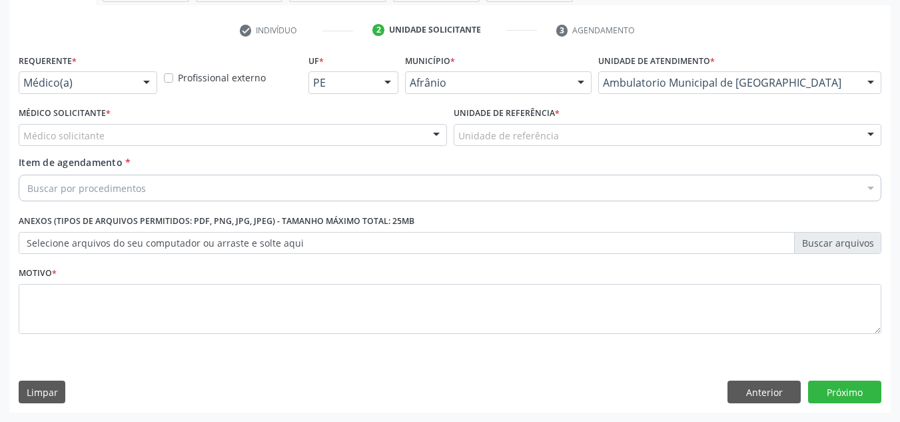
click at [316, 132] on div "Médico solicitante" at bounding box center [233, 135] width 428 height 23
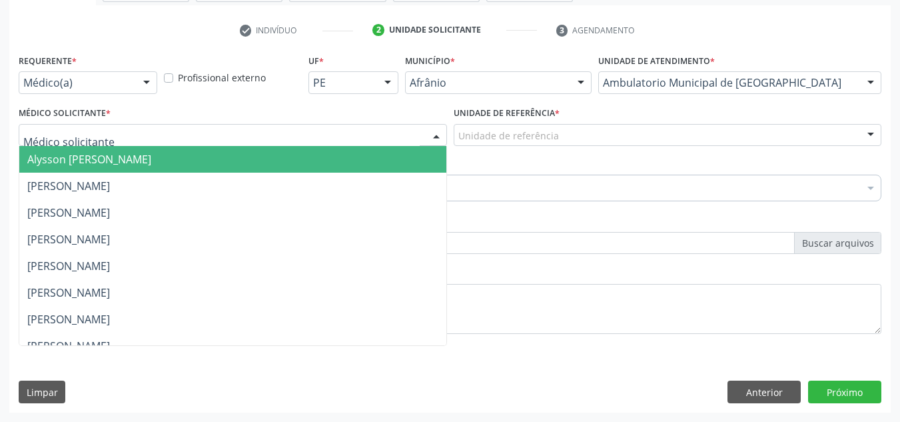
click at [313, 204] on span "[PERSON_NAME]" at bounding box center [232, 212] width 427 height 27
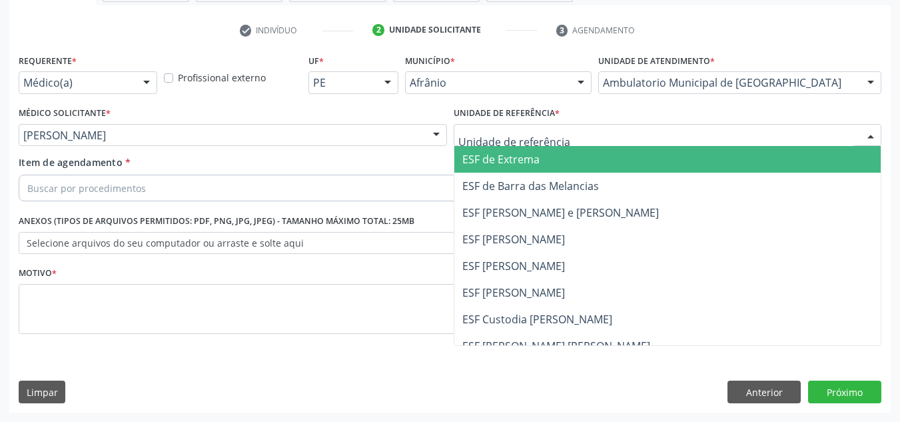
click at [522, 125] on div at bounding box center [668, 135] width 428 height 23
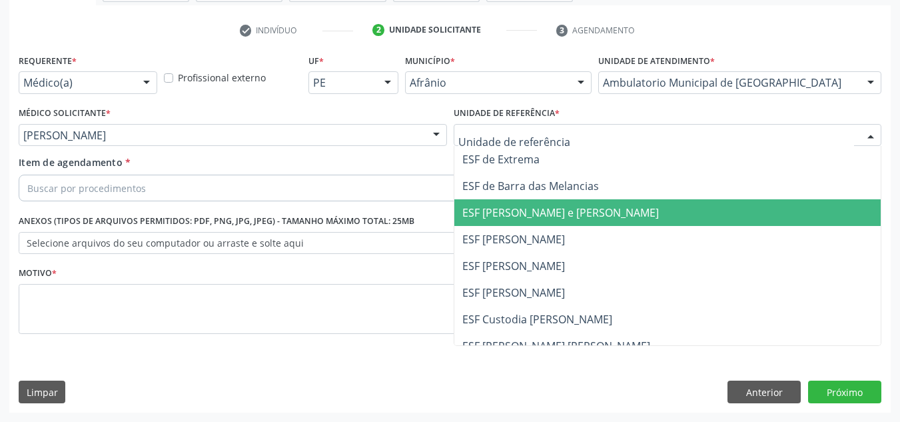
drag, startPoint x: 530, startPoint y: 211, endPoint x: 455, endPoint y: 206, distance: 75.4
click at [520, 210] on span "ESF [PERSON_NAME] e [PERSON_NAME]" at bounding box center [560, 212] width 197 height 15
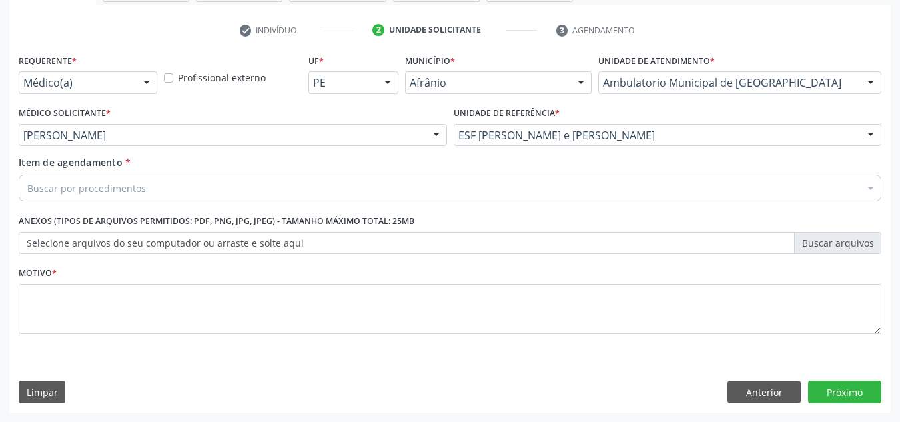
click at [466, 200] on div "Buscar por procedimentos" at bounding box center [450, 188] width 863 height 27
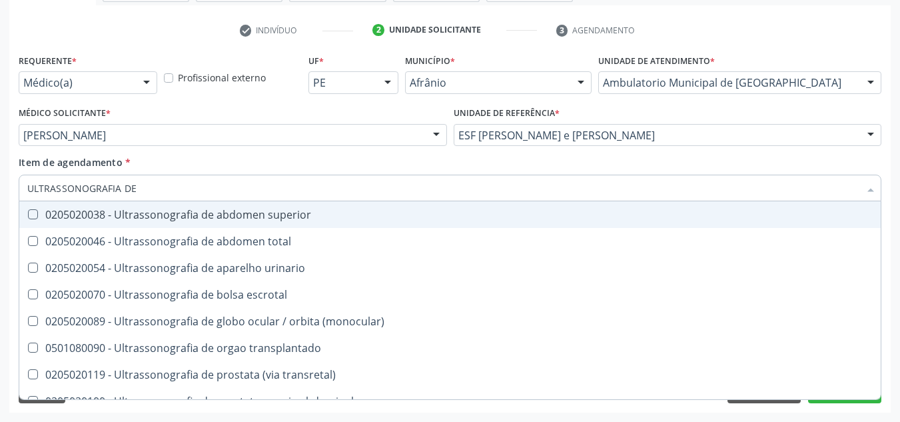
type input "ULTRASSONOGRAFIA DE"
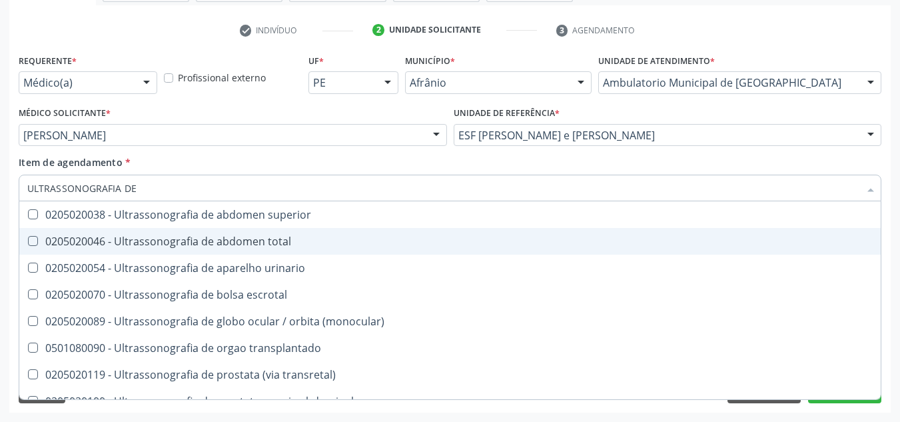
click at [456, 230] on span "0205020046 - Ultrassonografia de abdomen total" at bounding box center [450, 241] width 862 height 27
checkbox total "true"
drag, startPoint x: 313, startPoint y: 116, endPoint x: 283, endPoint y: 238, distance: 125.7
click at [312, 115] on div "Médico Solicitante * [PERSON_NAME] [PERSON_NAME] [PERSON_NAME] [PERSON_NAME] Re…" at bounding box center [233, 124] width 428 height 43
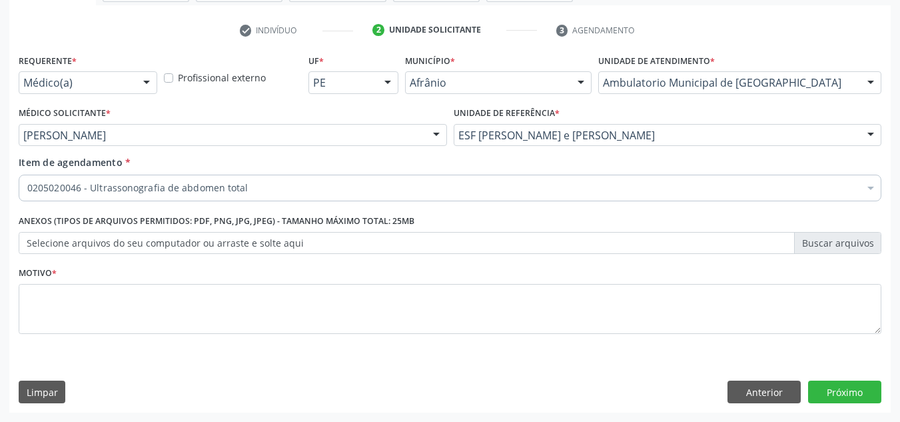
click at [221, 340] on fieldset "Motivo *" at bounding box center [450, 303] width 863 height 80
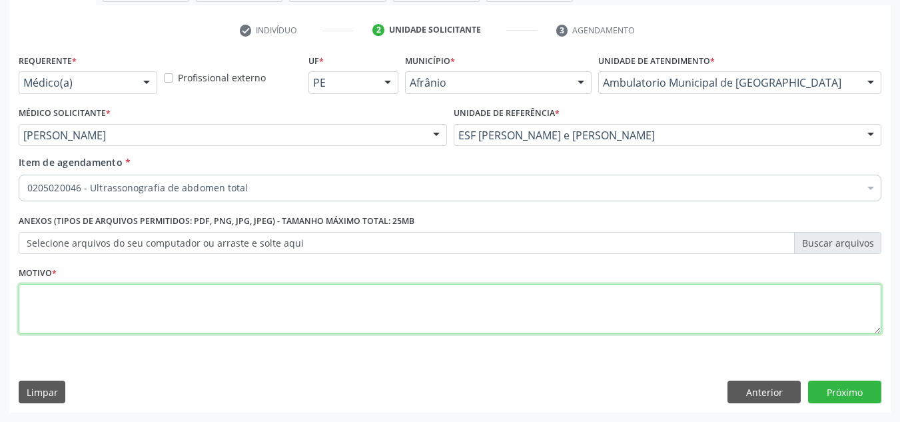
click at [226, 323] on textarea at bounding box center [450, 309] width 863 height 51
type textarea "ESTEATOSE HEPATICA"
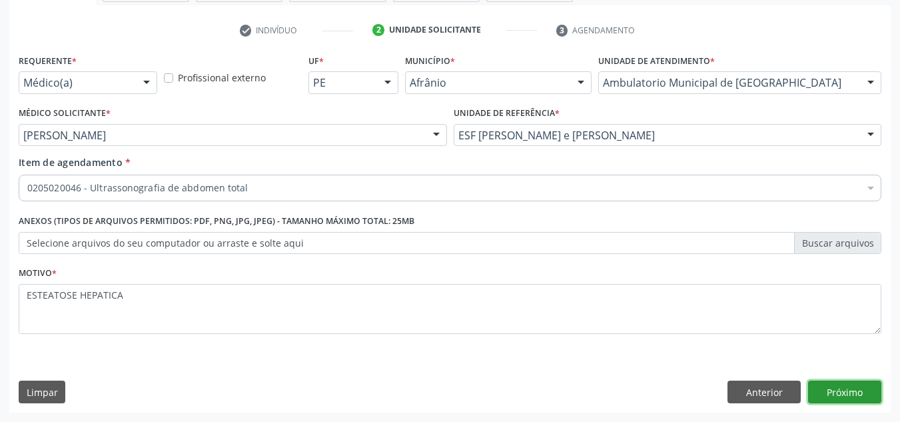
click at [832, 397] on button "Próximo" at bounding box center [844, 391] width 73 height 23
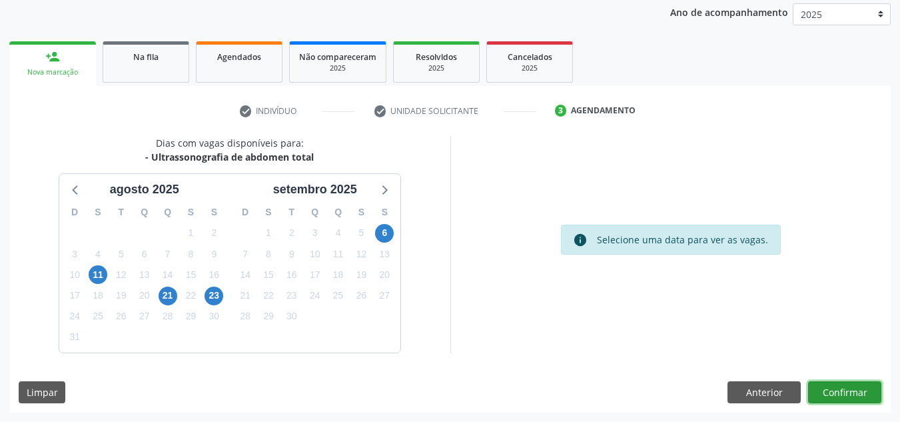
click at [838, 392] on button "Confirmar" at bounding box center [844, 392] width 73 height 23
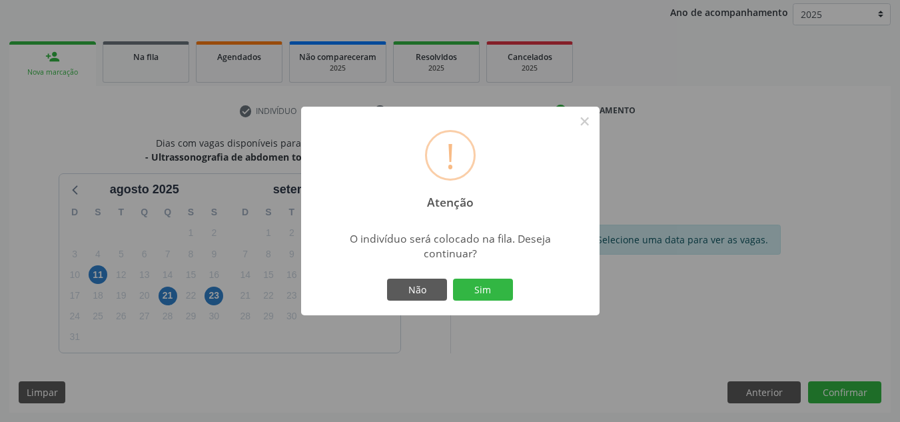
click at [453, 279] on button "Sim" at bounding box center [483, 290] width 60 height 23
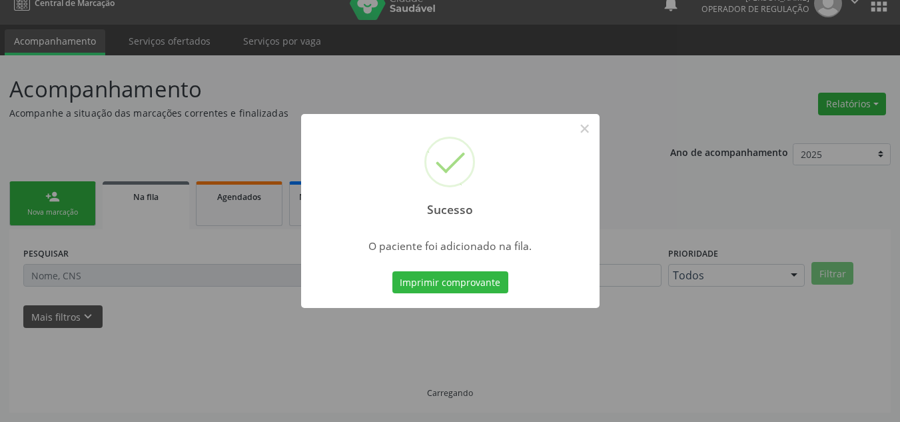
scroll to position [18, 0]
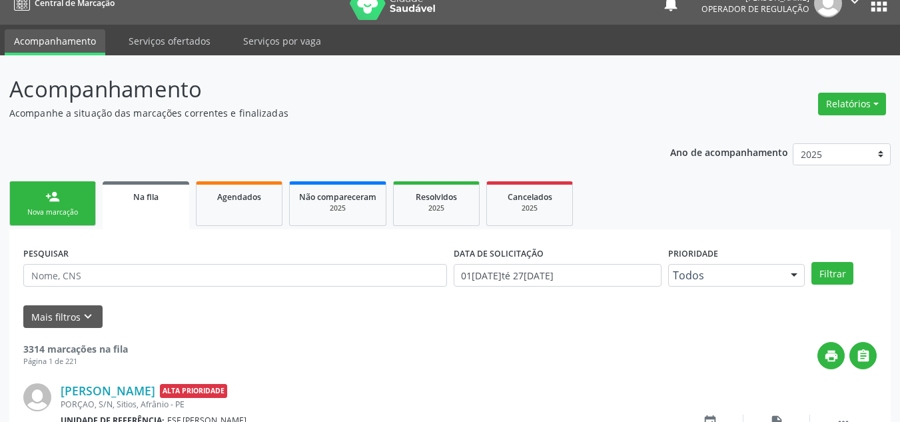
click at [56, 215] on div "Nova marcação" at bounding box center [52, 212] width 67 height 10
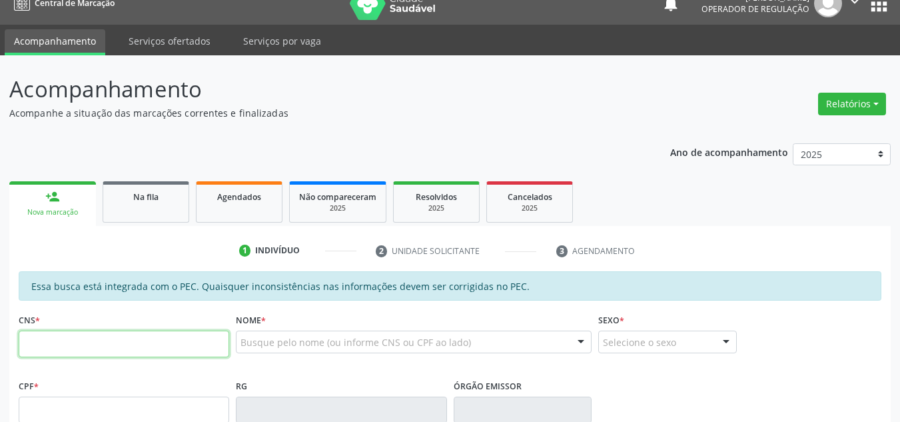
click at [121, 338] on input "text" at bounding box center [124, 343] width 211 height 27
type input "703 0048 5791 3878"
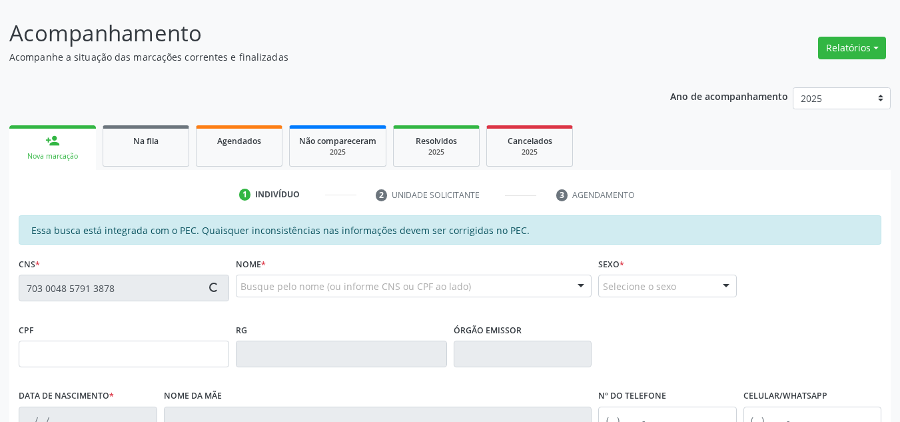
scroll to position [151, 0]
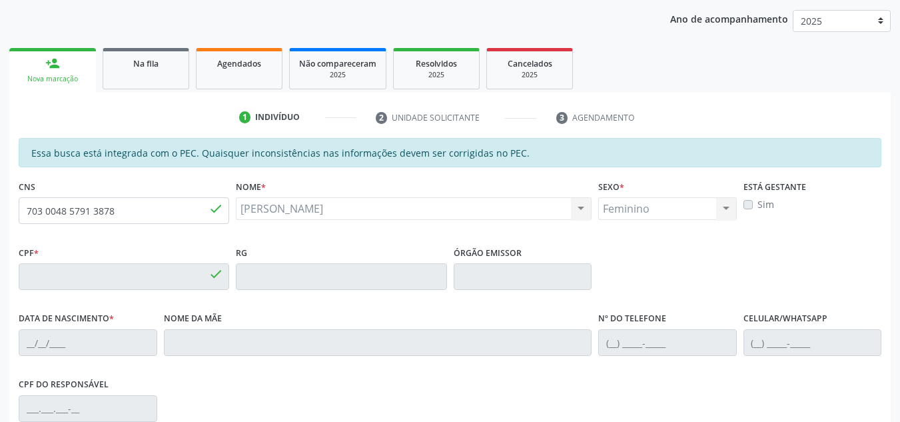
type input "985.269.444-87"
type input "30[DATE]"
type input "[PERSON_NAME]"
type input "[PHONE_NUMBER]"
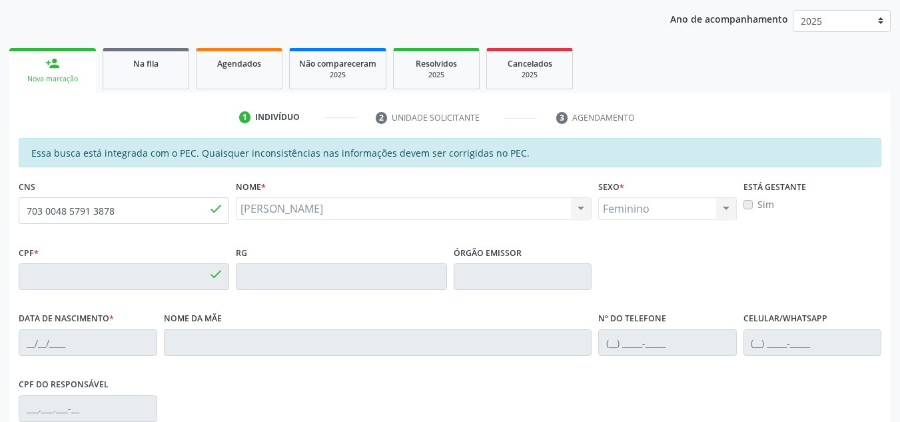
type input "S/N"
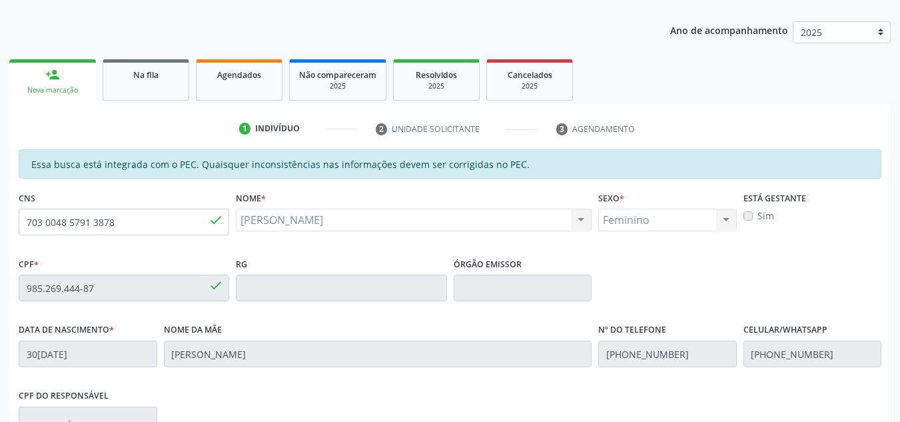
scroll to position [139, 0]
drag, startPoint x: 140, startPoint y: 224, endPoint x: 0, endPoint y: 223, distance: 139.9
click at [0, 223] on div "Acompanhamento Acompanhe a situação das marcações correntes e finalizadas Relat…" at bounding box center [450, 278] width 900 height 688
drag, startPoint x: 144, startPoint y: 45, endPoint x: 148, endPoint y: 81, distance: 36.2
click at [145, 67] on div "Ano de acompanhamento 2025 2024 2023 2022 2021 2020 2019 2018 person_add Nova m…" at bounding box center [450, 313] width 882 height 600
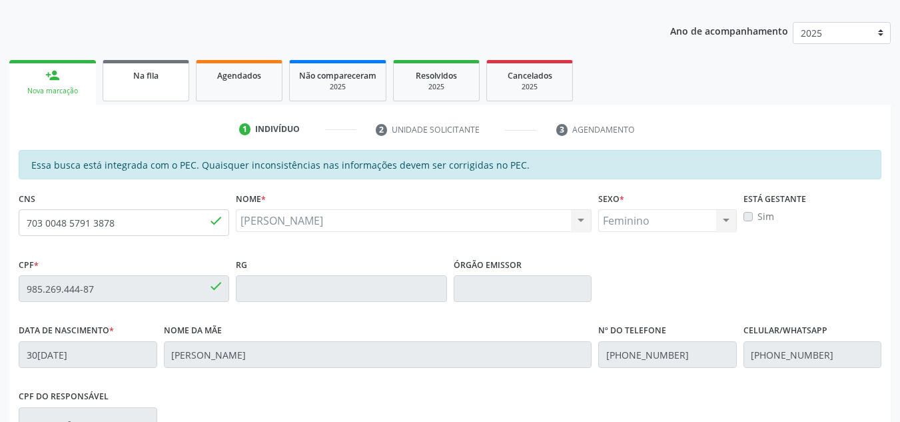
click at [148, 81] on div "Na fila" at bounding box center [146, 75] width 67 height 14
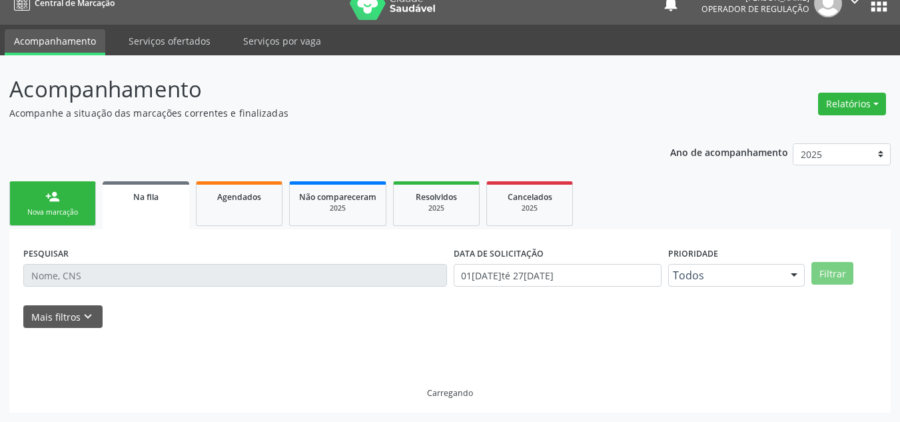
scroll to position [32, 0]
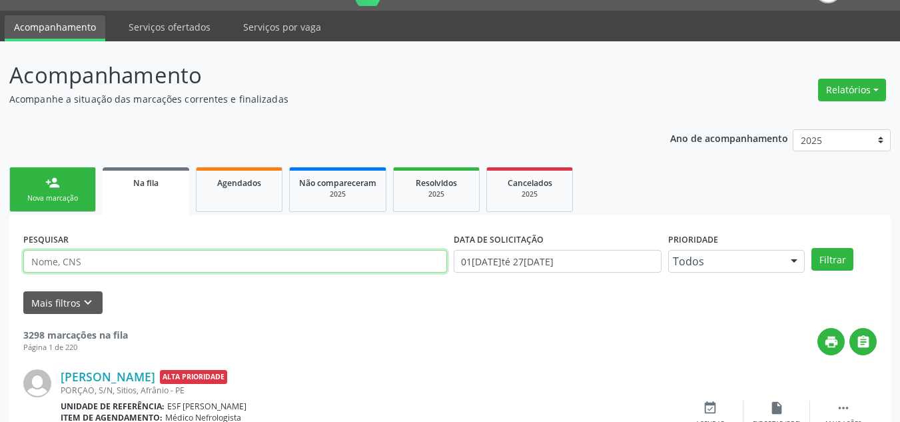
drag, startPoint x: 176, startPoint y: 270, endPoint x: 185, endPoint y: 268, distance: 8.9
click at [184, 269] on input "text" at bounding box center [235, 261] width 424 height 23
paste input "703 0048 5791 3878"
type input "703 0048 5791 3878"
click at [812, 248] on button "Filtrar" at bounding box center [833, 259] width 42 height 23
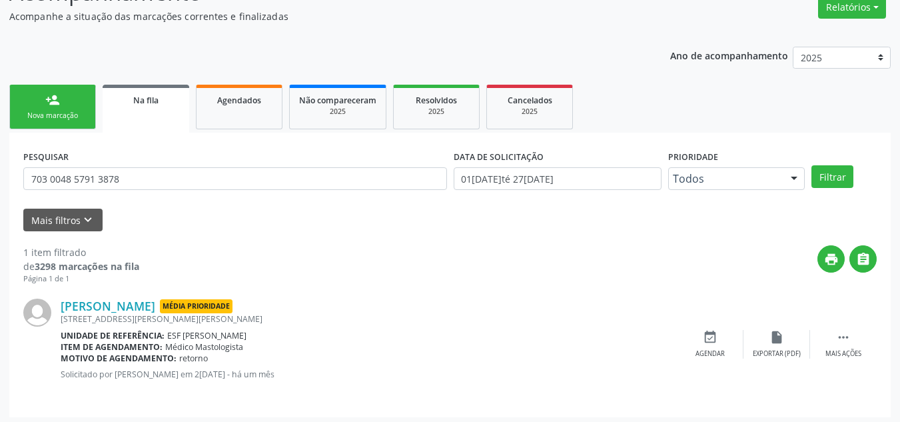
scroll to position [119, 0]
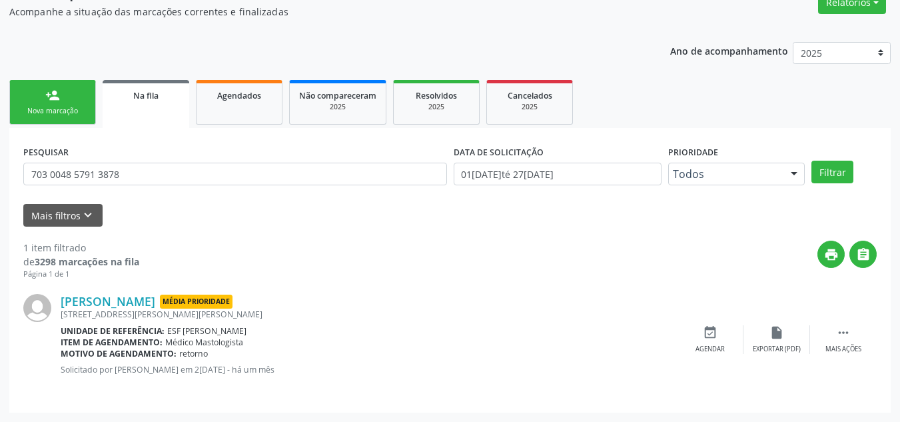
click at [58, 111] on div "Nova marcação" at bounding box center [52, 111] width 67 height 10
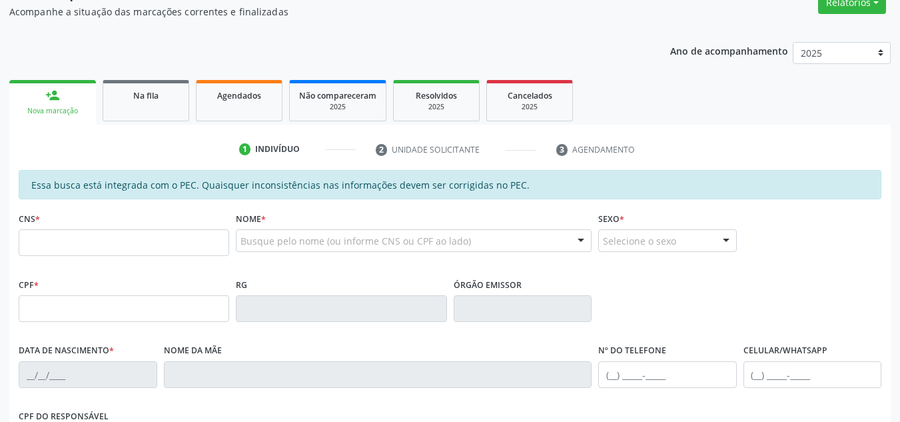
drag, startPoint x: 27, startPoint y: 257, endPoint x: 35, endPoint y: 247, distance: 12.3
click at [29, 255] on fieldset "CNS *" at bounding box center [124, 237] width 211 height 57
click at [35, 247] on input "text" at bounding box center [124, 242] width 211 height 27
paste input "703 0048 5791 3878"
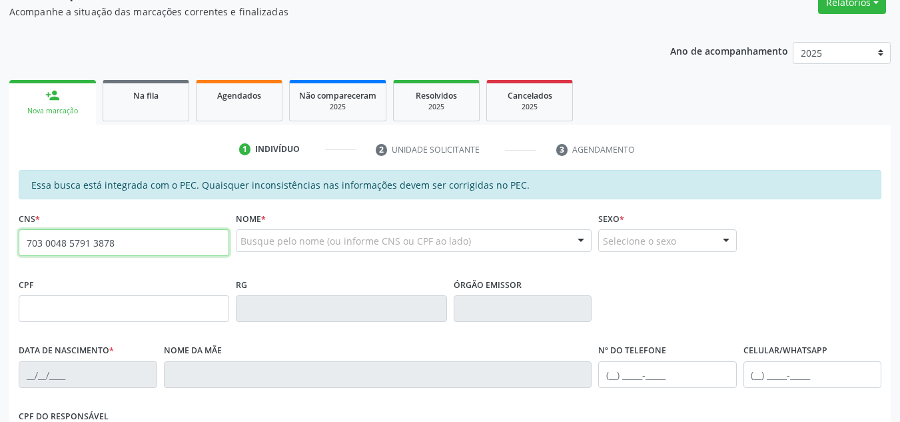
type input "703 0048 5791 3878"
type input "985.269.444-87"
type input "30[DATE]"
type input "[PERSON_NAME]"
type input "[PHONE_NUMBER]"
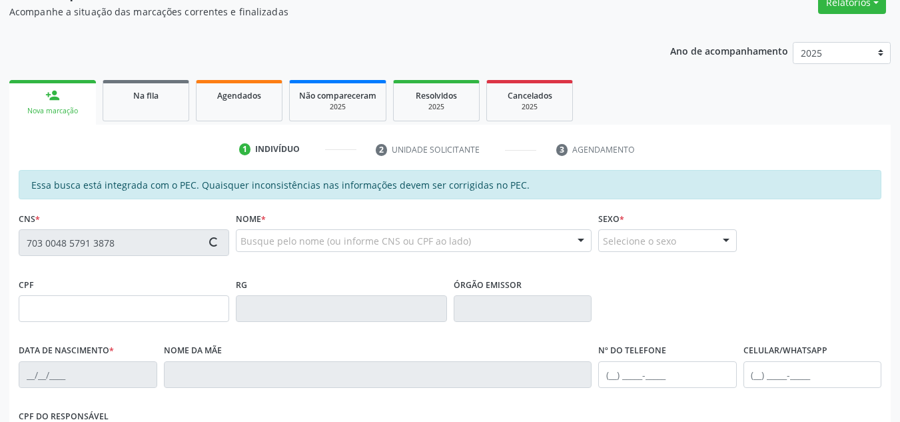
type input "[PHONE_NUMBER]"
type input "S/N"
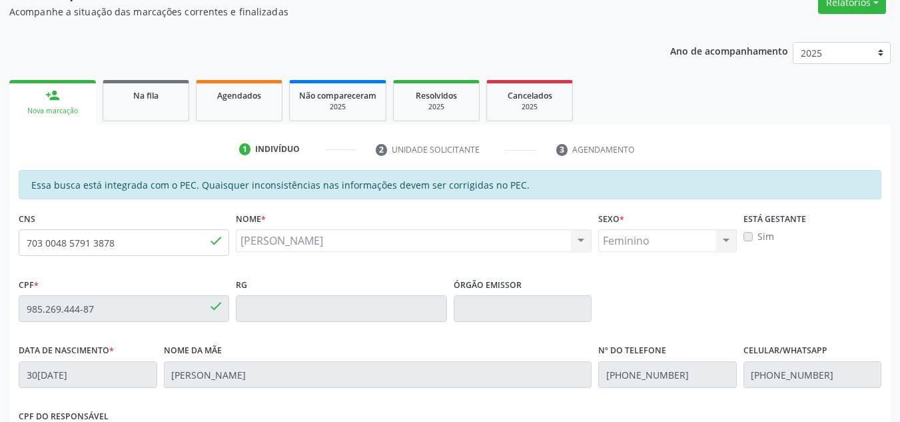
scroll to position [339, 0]
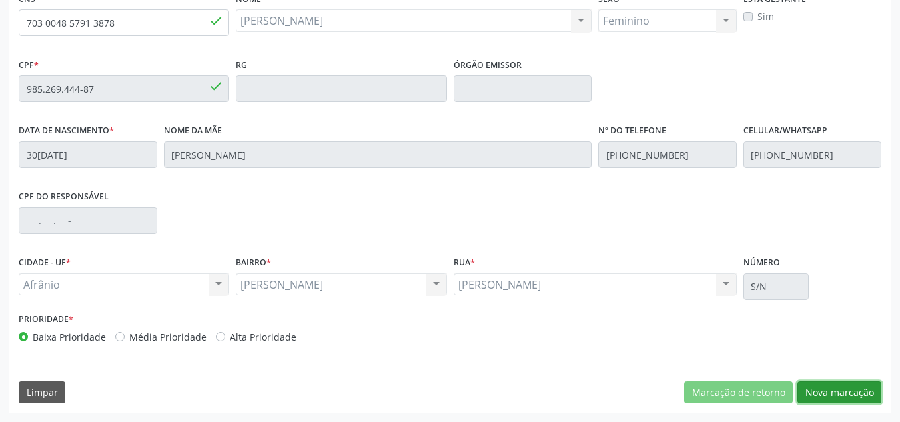
click at [822, 386] on button "Nova marcação" at bounding box center [840, 392] width 84 height 23
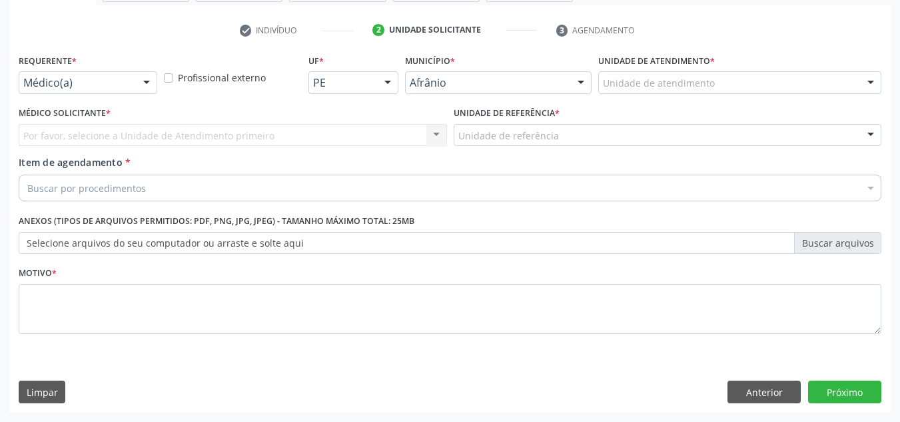
scroll to position [239, 0]
click at [784, 71] on div "Unidade de atendimento * Unidade de atendimento Academia da Saude de Afranio Ac…" at bounding box center [739, 72] width 283 height 43
click at [784, 79] on div "Unidade de atendimento" at bounding box center [739, 82] width 283 height 23
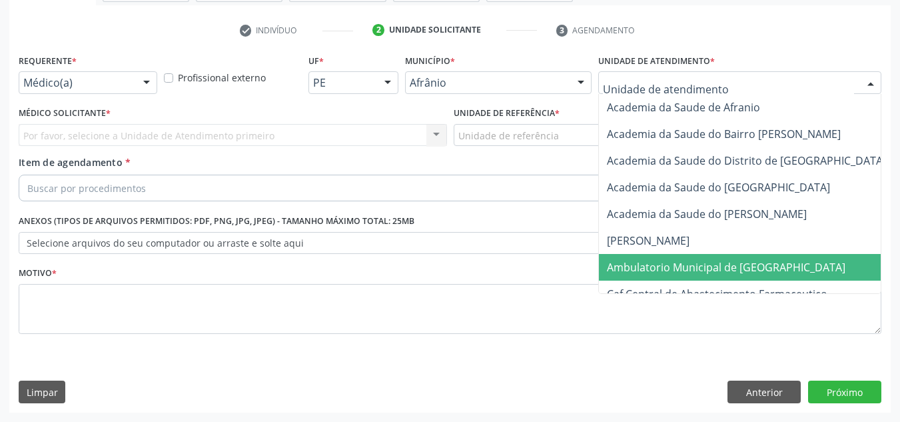
click at [720, 263] on span "Ambulatorio Municipal de [GEOGRAPHIC_DATA]" at bounding box center [726, 267] width 239 height 15
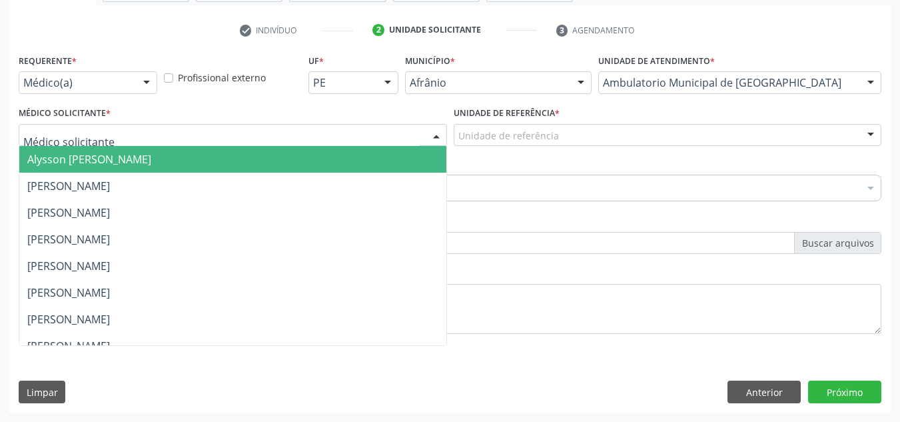
click at [228, 130] on div at bounding box center [233, 135] width 428 height 23
click at [240, 211] on span "[PERSON_NAME]" at bounding box center [232, 212] width 427 height 27
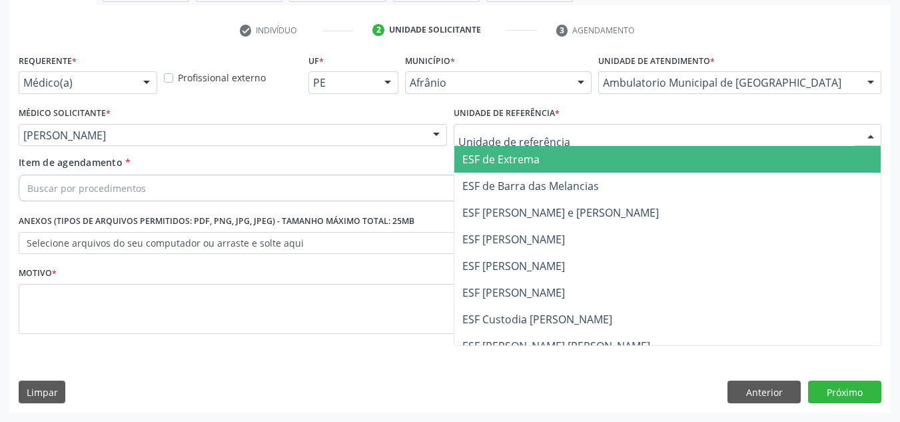
drag, startPoint x: 587, startPoint y: 135, endPoint x: 570, endPoint y: 166, distance: 35.5
click at [584, 135] on div at bounding box center [668, 135] width 428 height 23
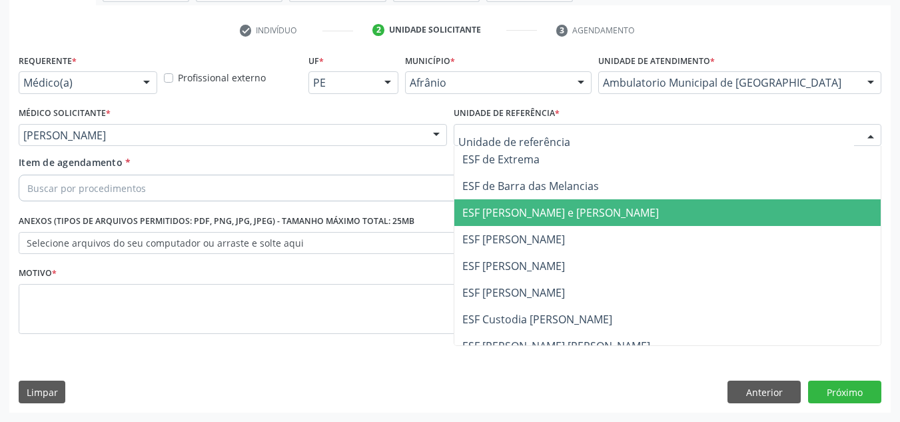
click at [562, 249] on span "ESF [PERSON_NAME]" at bounding box center [667, 239] width 427 height 27
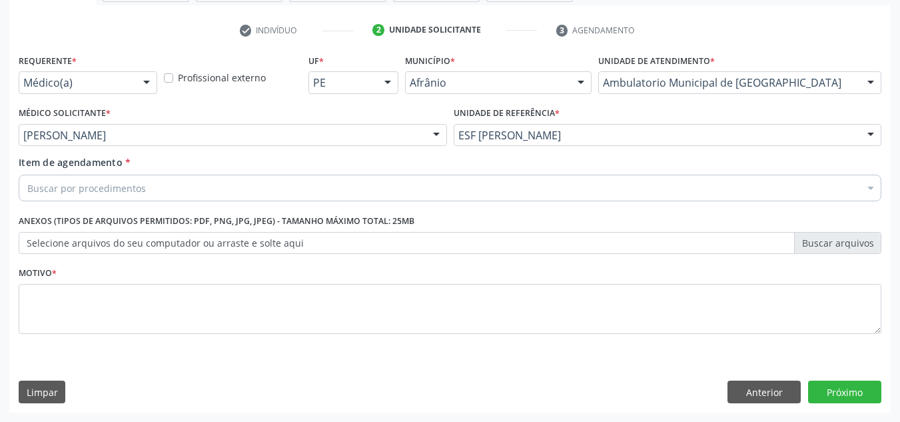
click at [466, 197] on div "Buscar por procedimentos" at bounding box center [450, 188] width 863 height 27
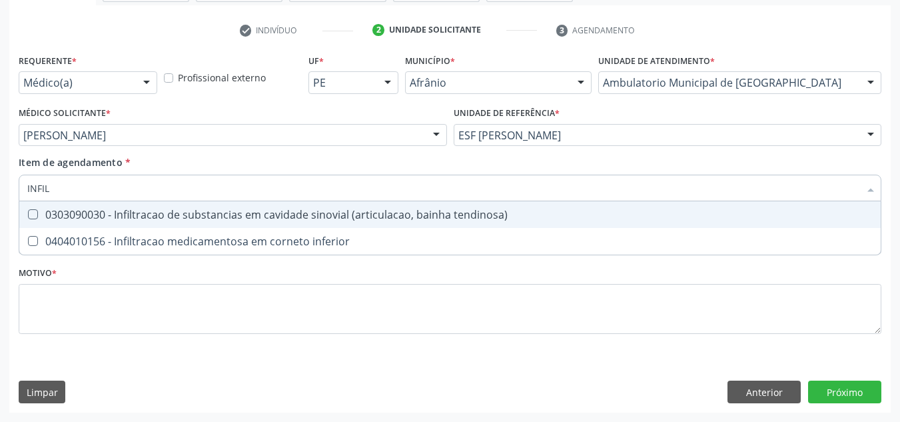
type input "INFILT"
click at [544, 205] on span "0303090030 - Infiltracao de substancias em cavidade sinovial (articulacao, bain…" at bounding box center [450, 214] width 862 height 27
checkbox tendinosa\) "true"
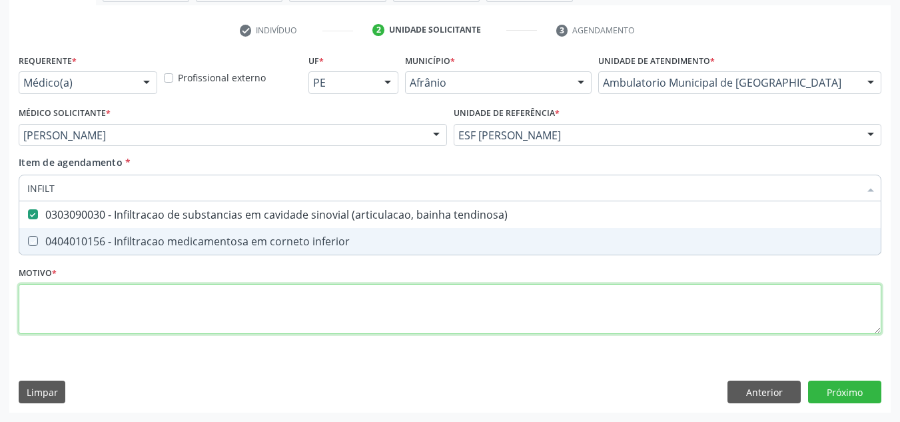
click at [384, 300] on div "Requerente * Médico(a) Médico(a) Enfermeiro(a) Paciente Nenhum resultado encont…" at bounding box center [450, 202] width 863 height 302
checkbox inferior "true"
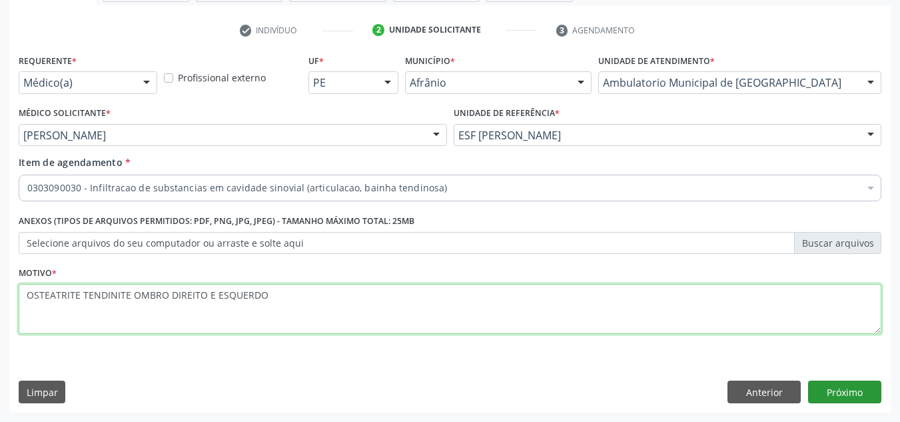
type textarea "OSTEATRITE TENDINITE OMBRO DIREITO E ESQUERDO"
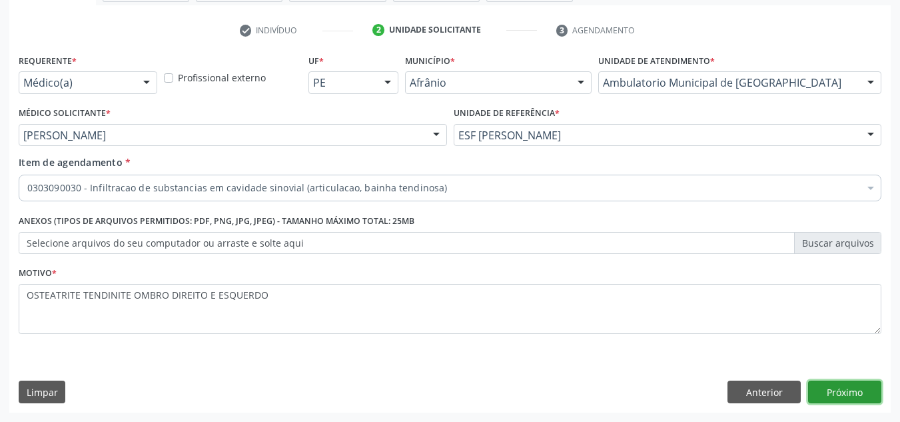
click at [851, 386] on button "Próximo" at bounding box center [844, 391] width 73 height 23
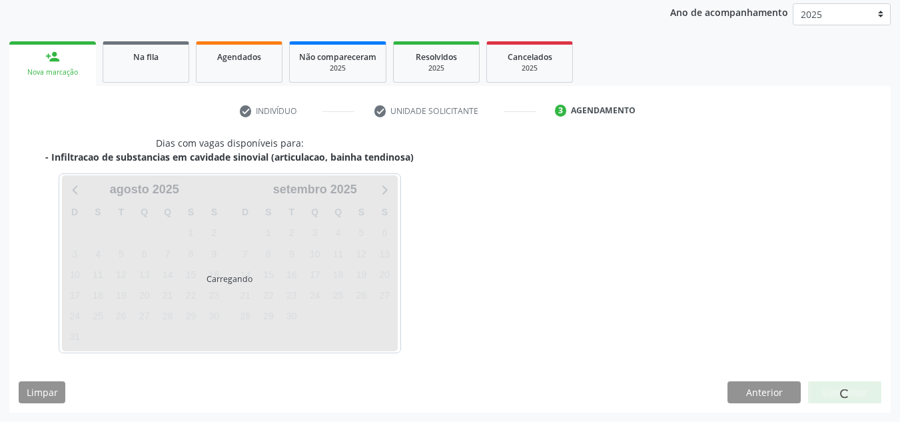
scroll to position [158, 0]
click at [851, 386] on div at bounding box center [844, 392] width 73 height 23
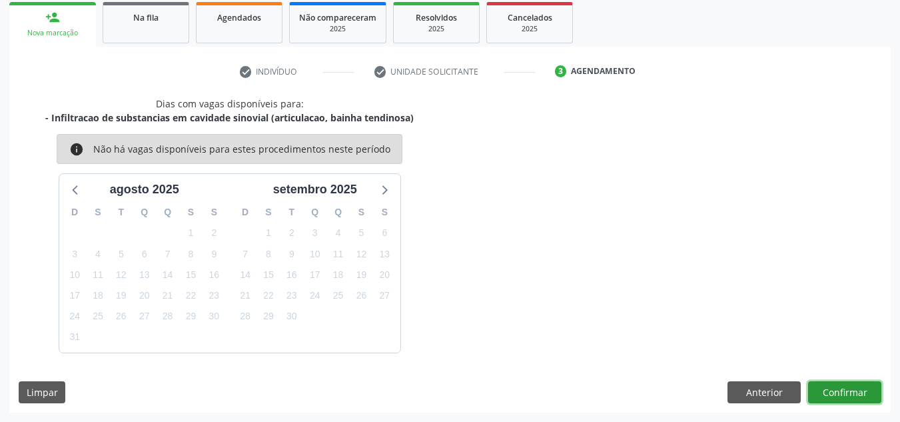
click at [851, 386] on button "Confirmar" at bounding box center [844, 392] width 73 height 23
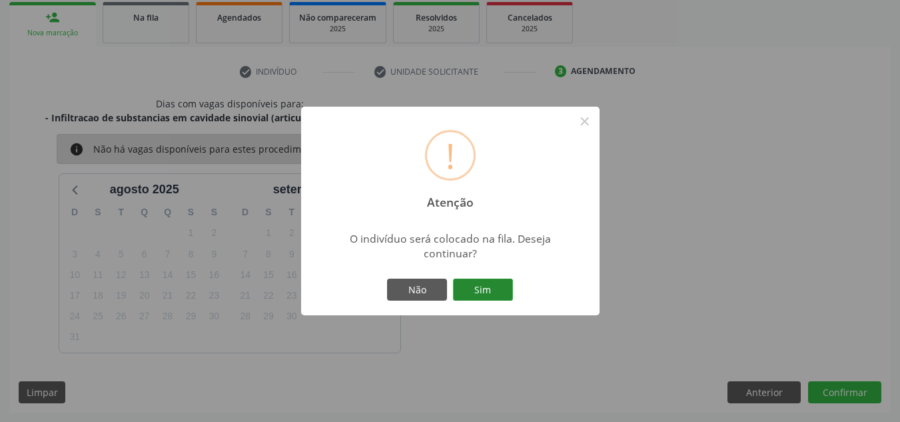
click at [512, 298] on button "Sim" at bounding box center [483, 290] width 60 height 23
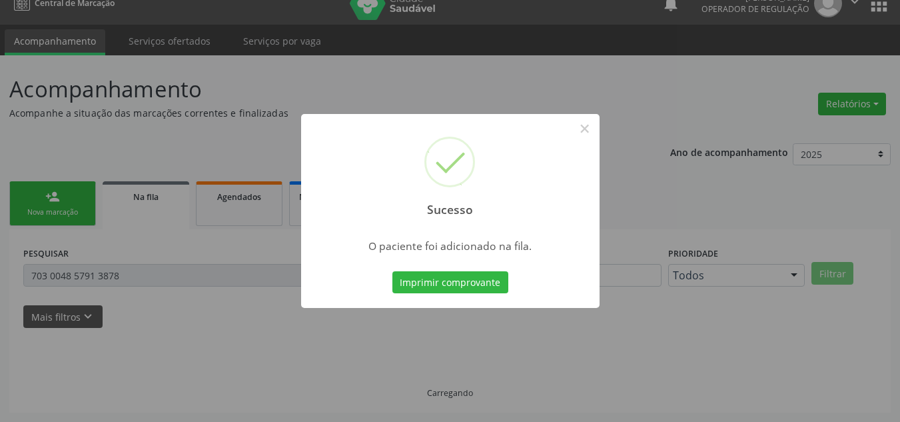
scroll to position [18, 0]
